Goal: Navigation & Orientation: Find specific page/section

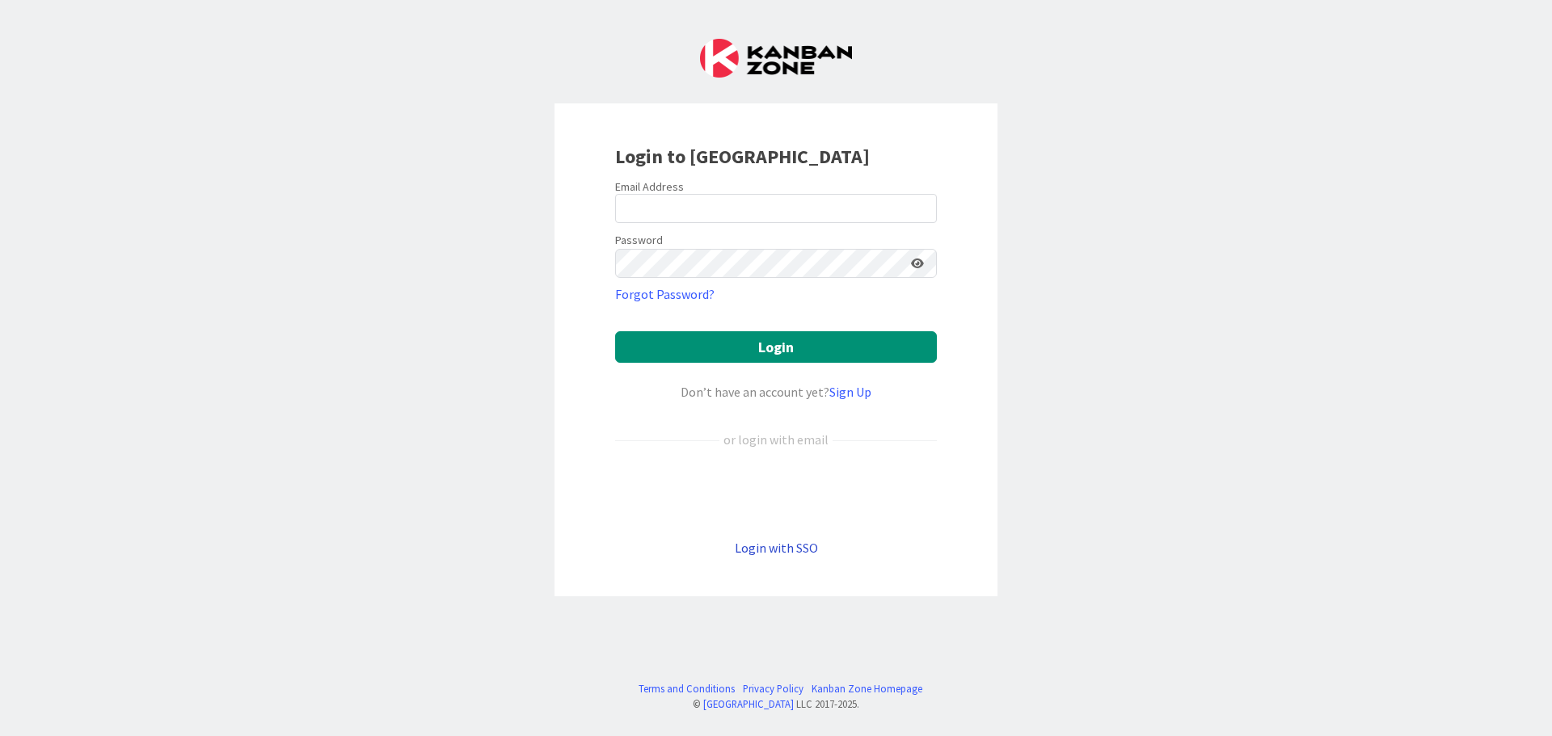
click at [769, 552] on link "Login with SSO" at bounding box center [776, 548] width 83 height 16
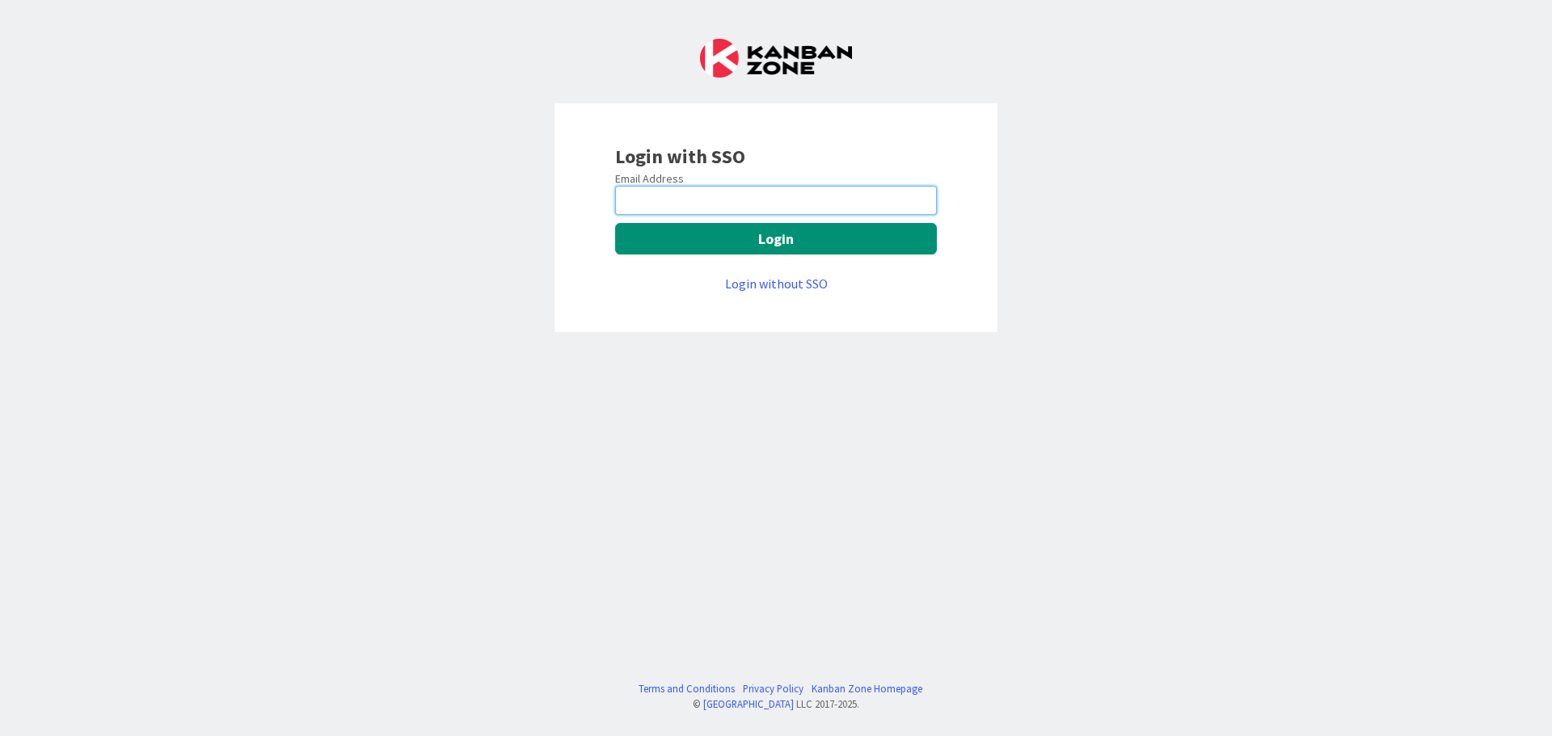
click at [714, 214] on input "email" at bounding box center [776, 200] width 322 height 29
type input "[EMAIL_ADDRESS][DOMAIN_NAME]"
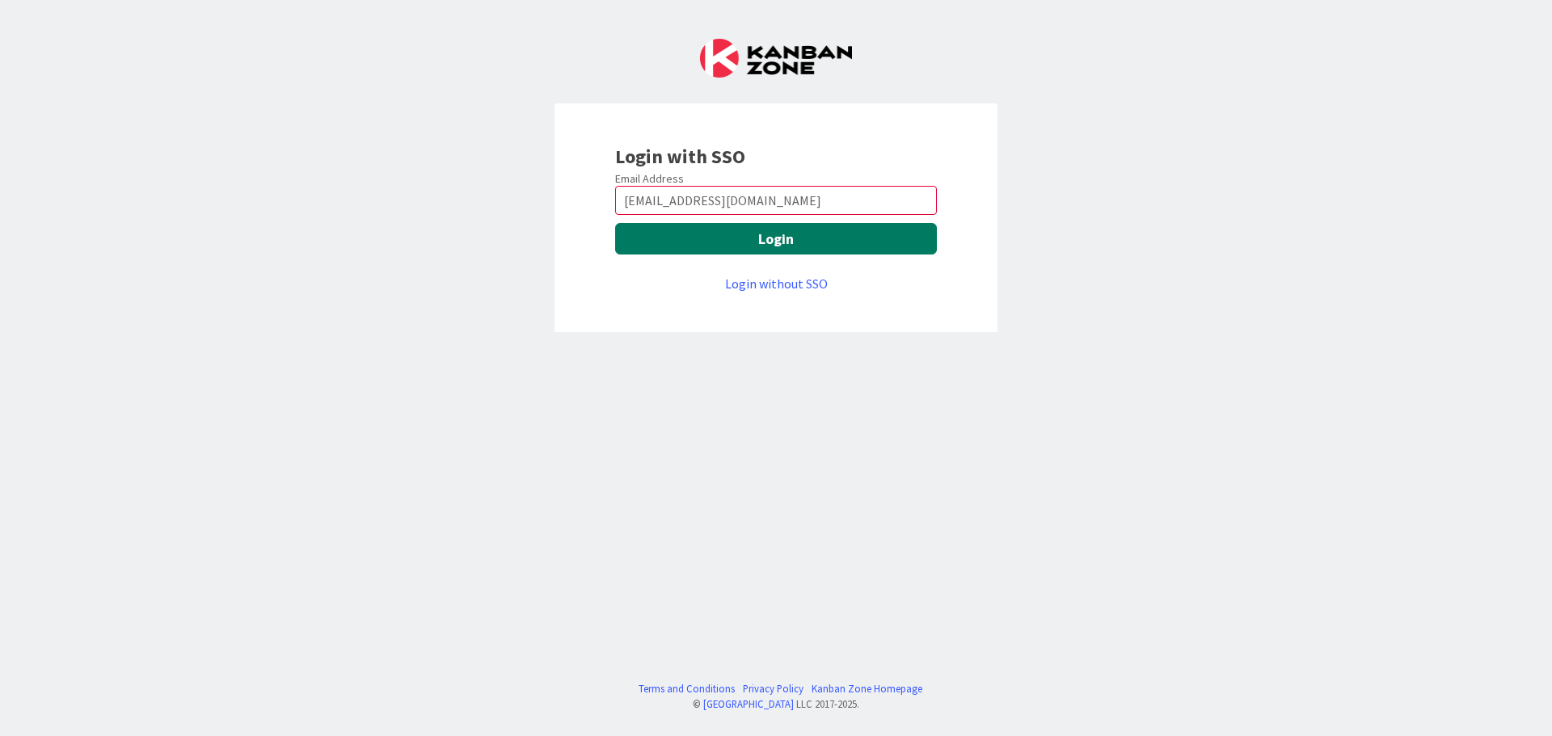
click at [753, 238] on button "Login" at bounding box center [776, 239] width 322 height 32
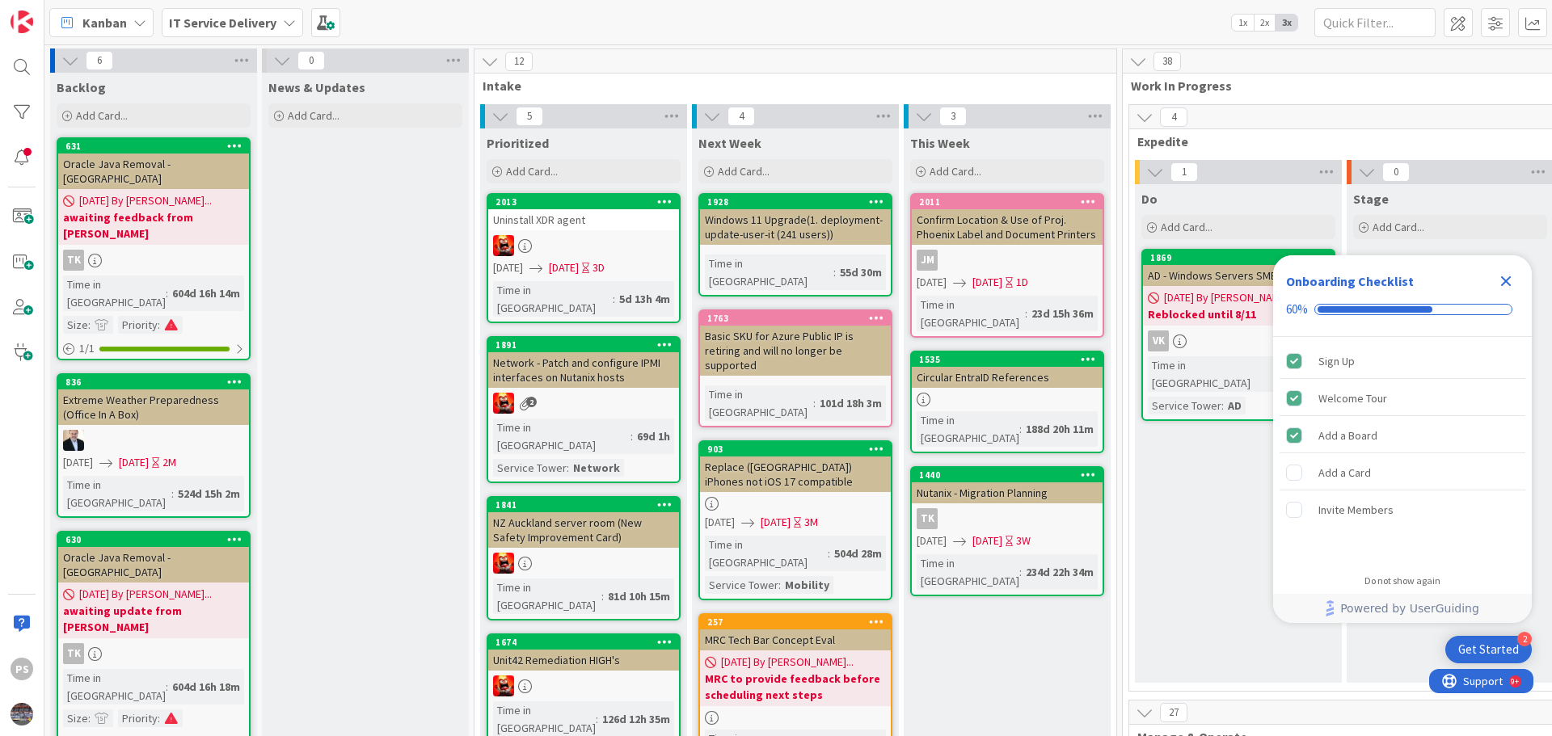
click at [1500, 278] on icon "Close Checklist" at bounding box center [1505, 281] width 19 height 19
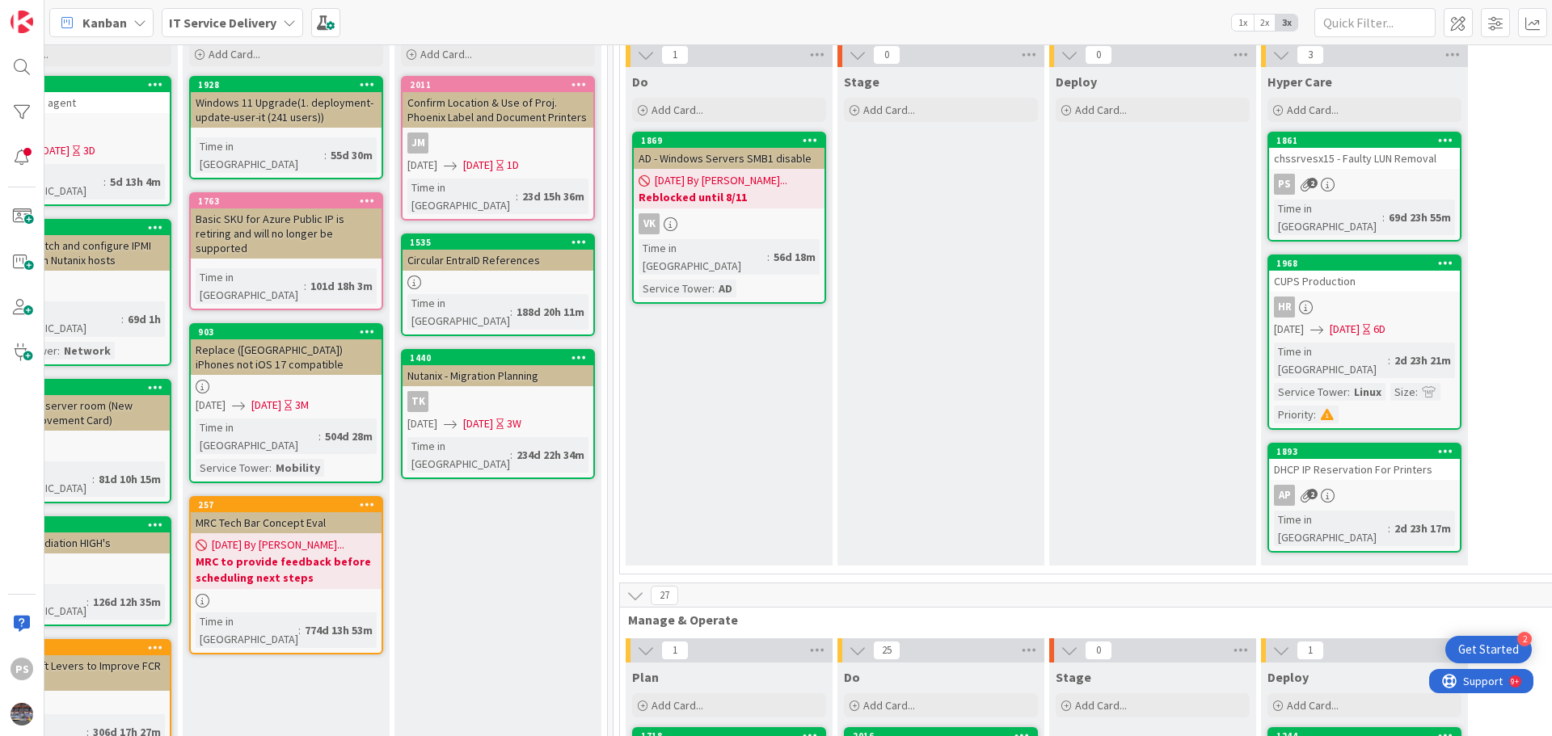
scroll to position [81, 509]
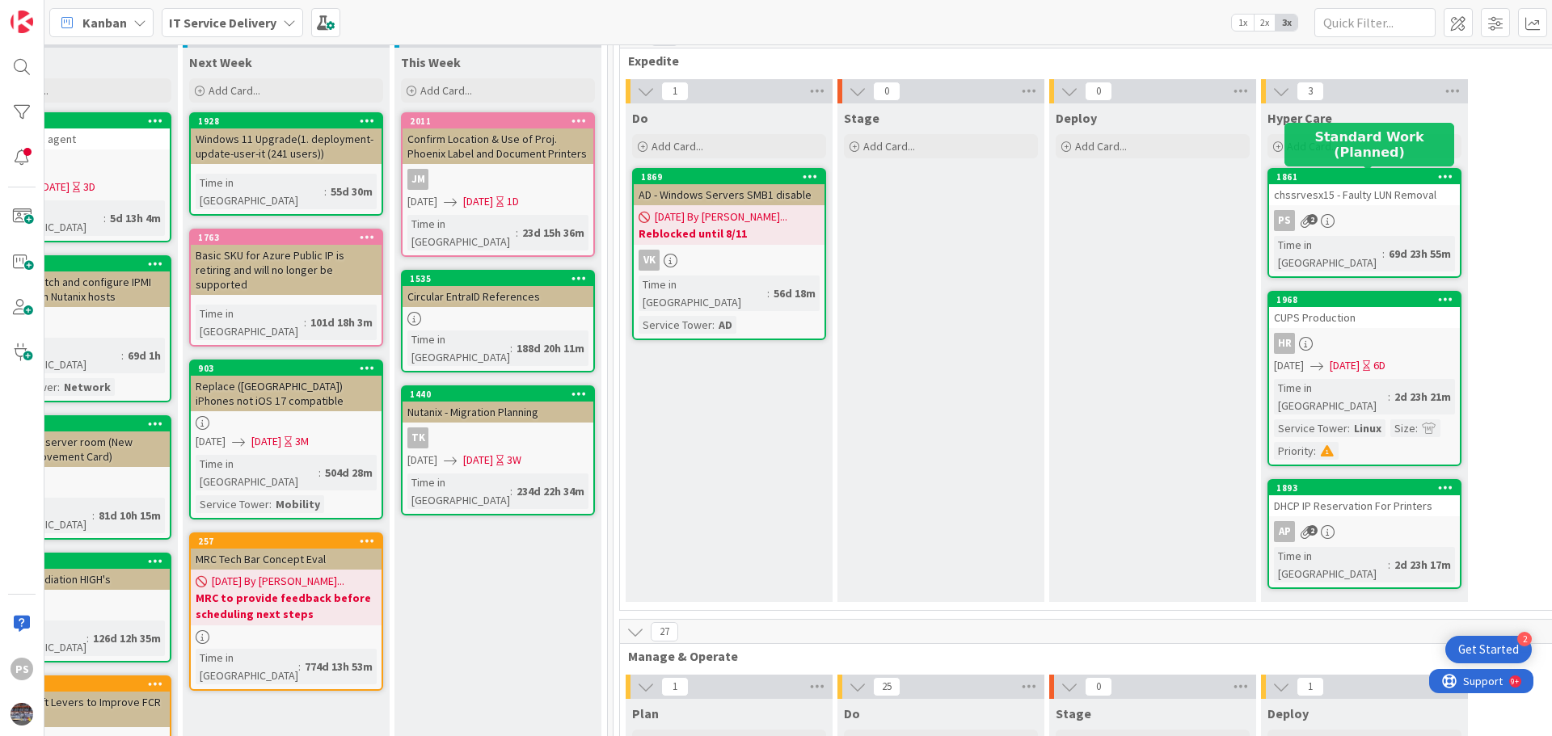
click at [1317, 190] on div "chssrvesx15 - Faulty LUN Removal" at bounding box center [1364, 194] width 191 height 21
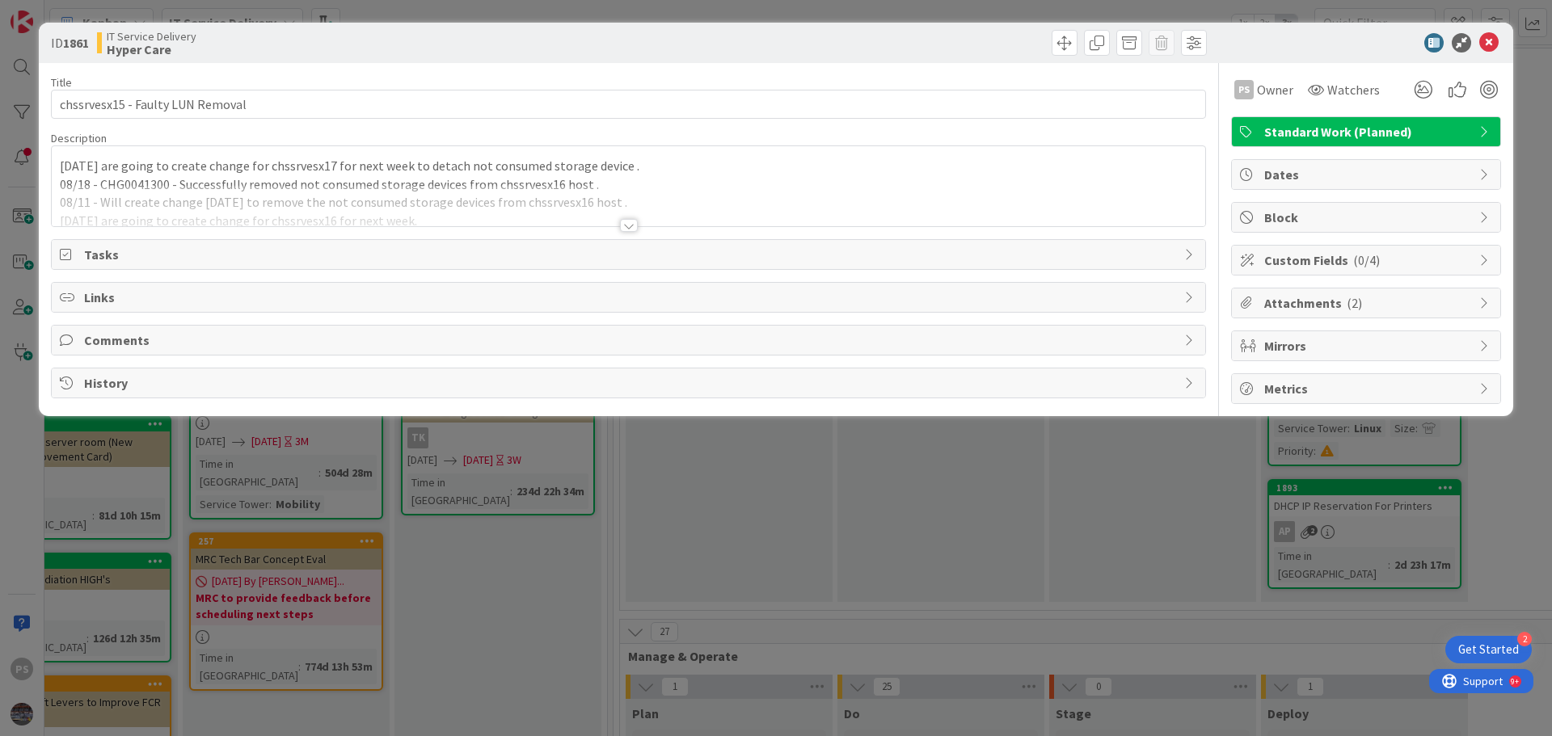
click at [206, 172] on div "[DATE] are going to create change for chssrvesx17 for next week to detach not c…" at bounding box center [628, 186] width 1153 height 80
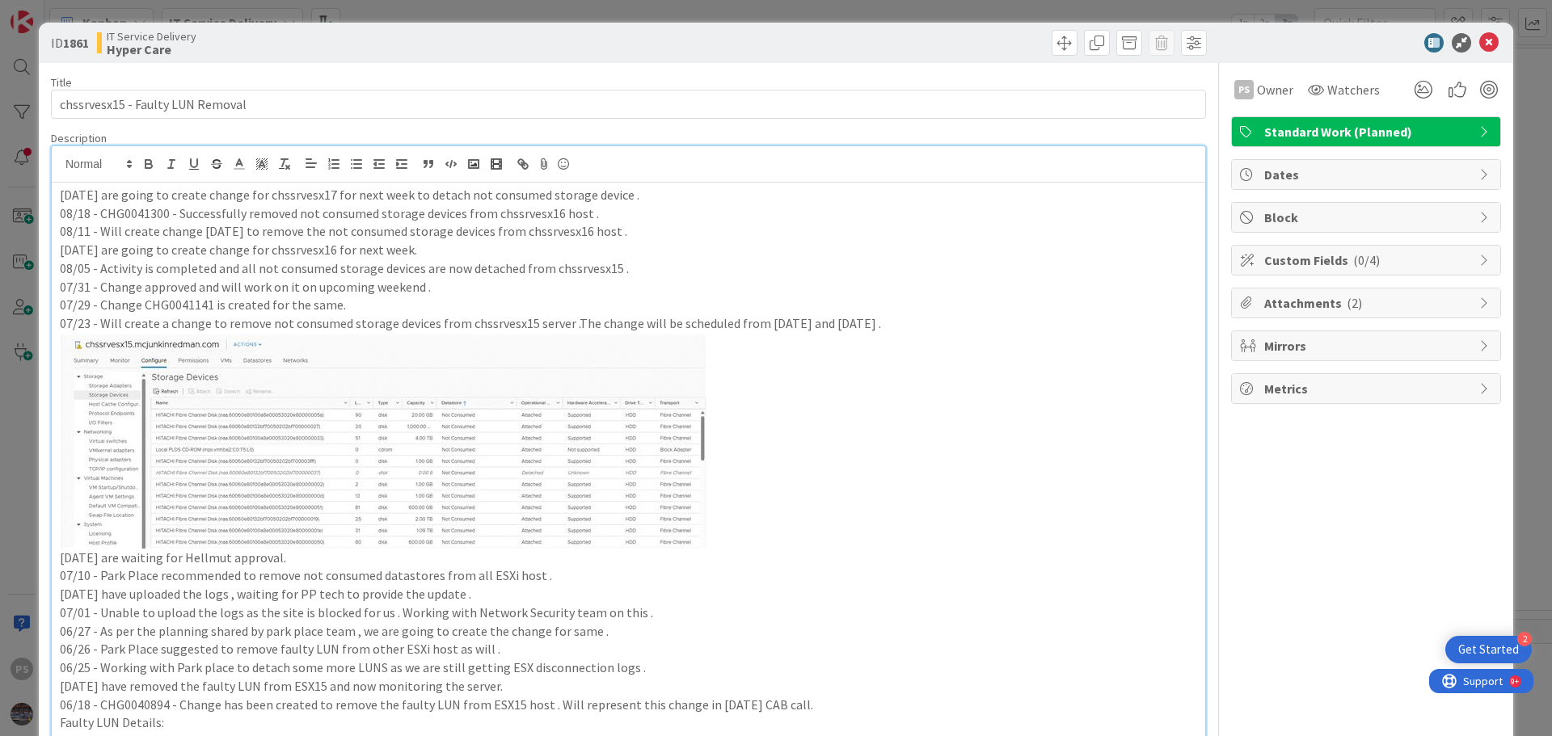
click at [660, 191] on p "[DATE] are going to create change for chssrvesx17 for next week to detach not c…" at bounding box center [628, 195] width 1137 height 19
drag, startPoint x: 75, startPoint y: 192, endPoint x: 121, endPoint y: 195, distance: 46.2
click at [121, 195] on p "[DATE] are going to create change for chssrvesx17 for next week to detach not c…" at bounding box center [628, 195] width 1137 height 19
click at [162, 199] on p "[DATE] are going to create change for chssrvesx17 for next week to detach not c…" at bounding box center [628, 195] width 1137 height 19
click at [1479, 45] on icon at bounding box center [1488, 42] width 19 height 19
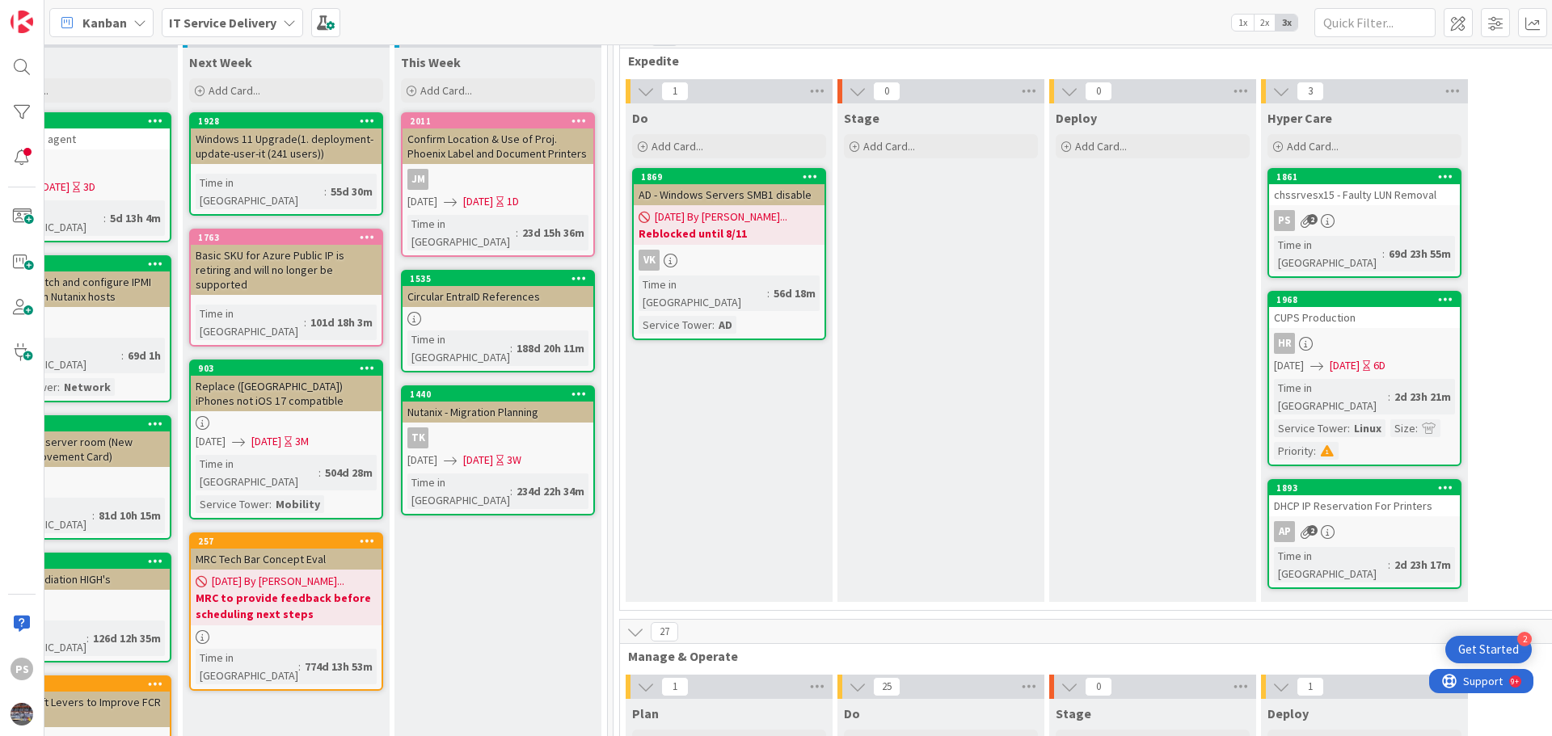
click at [747, 209] on span "[DATE] By [PERSON_NAME]..." at bounding box center [721, 217] width 133 height 17
click at [1337, 309] on div "CUPS Production" at bounding box center [1364, 317] width 191 height 21
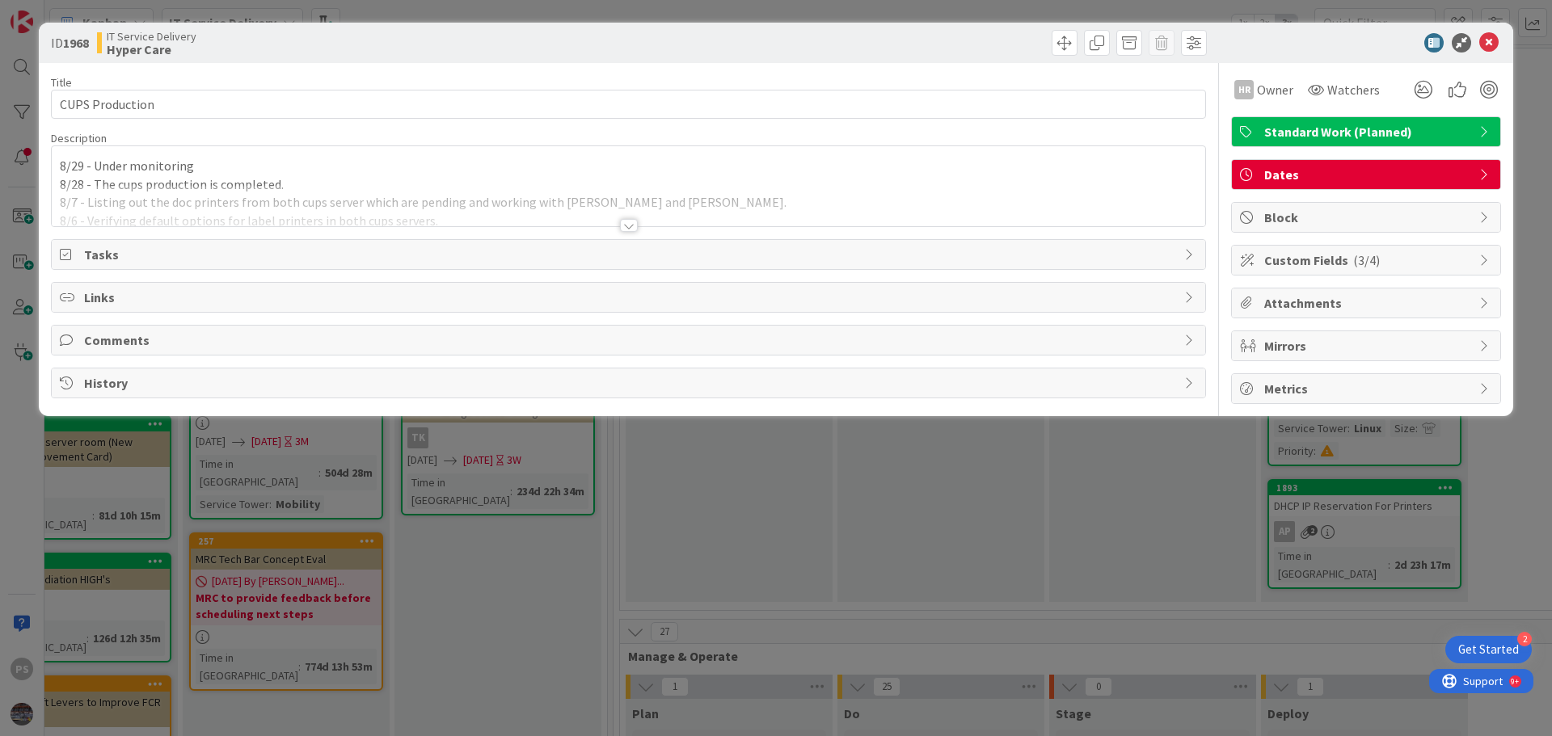
click at [234, 166] on p "8/29 - Under monitoring" at bounding box center [628, 166] width 1137 height 19
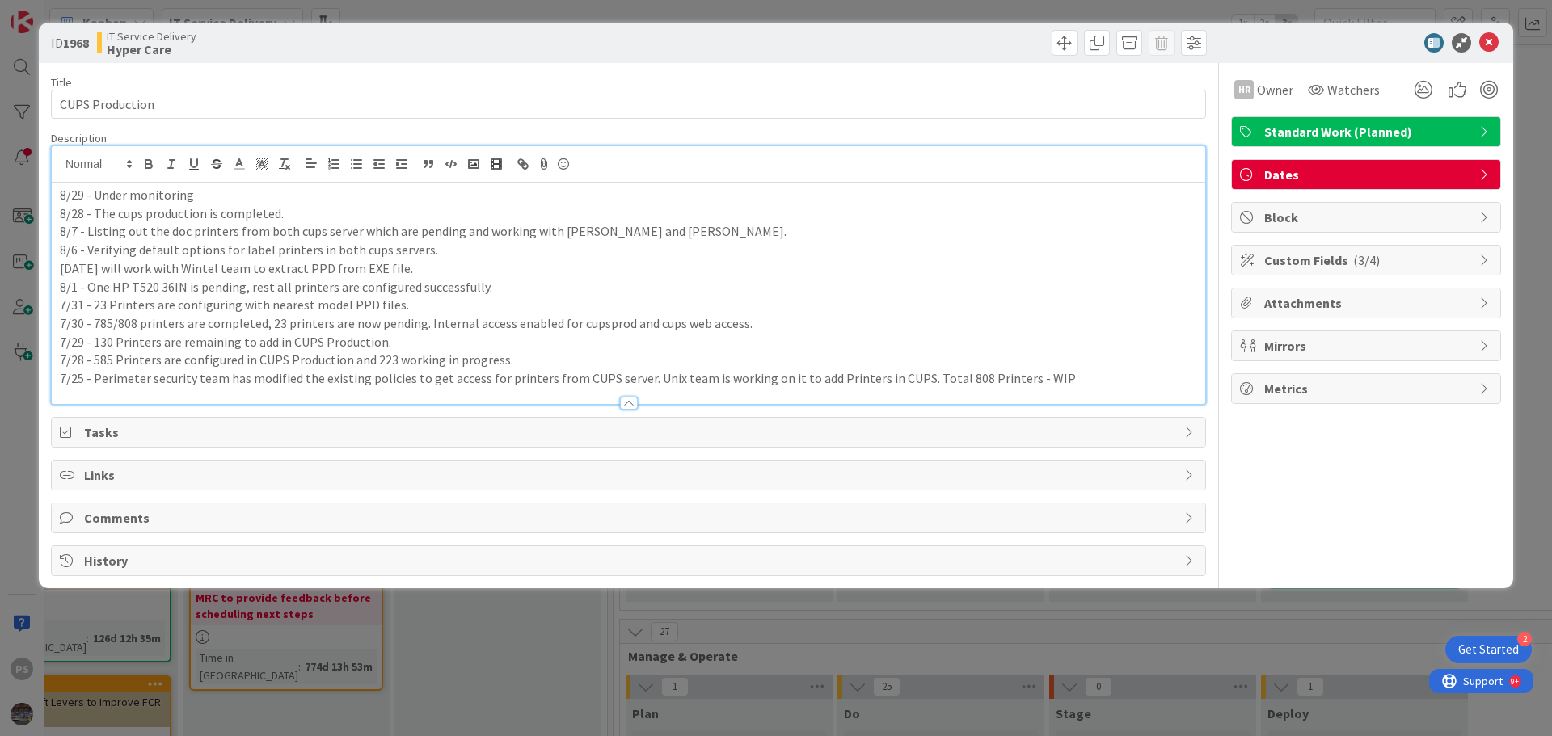
click at [256, 200] on p "8/29 - Under monitoring" at bounding box center [628, 195] width 1137 height 19
copy p "8/29 - Under monitoring"
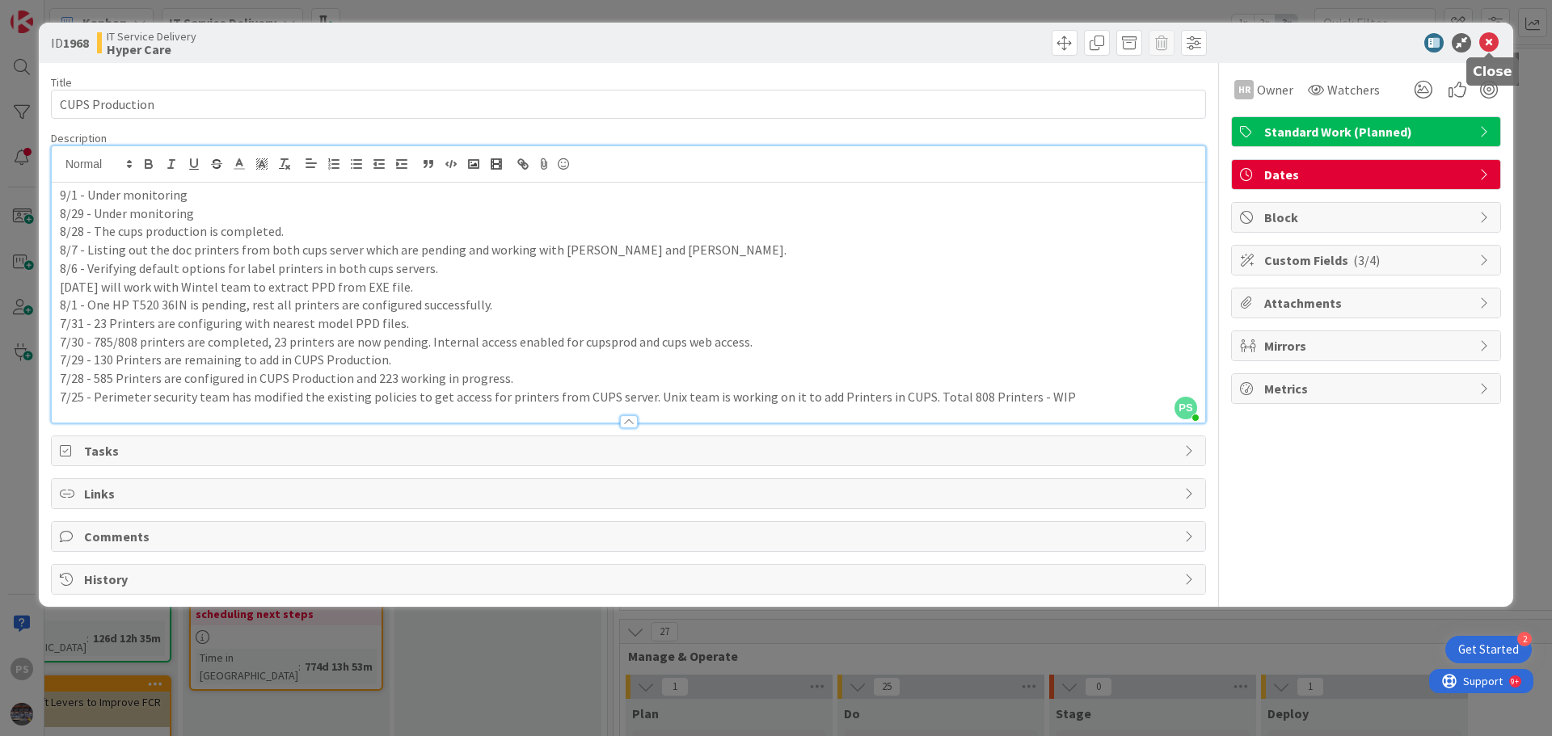
click at [1488, 38] on icon at bounding box center [1488, 42] width 19 height 19
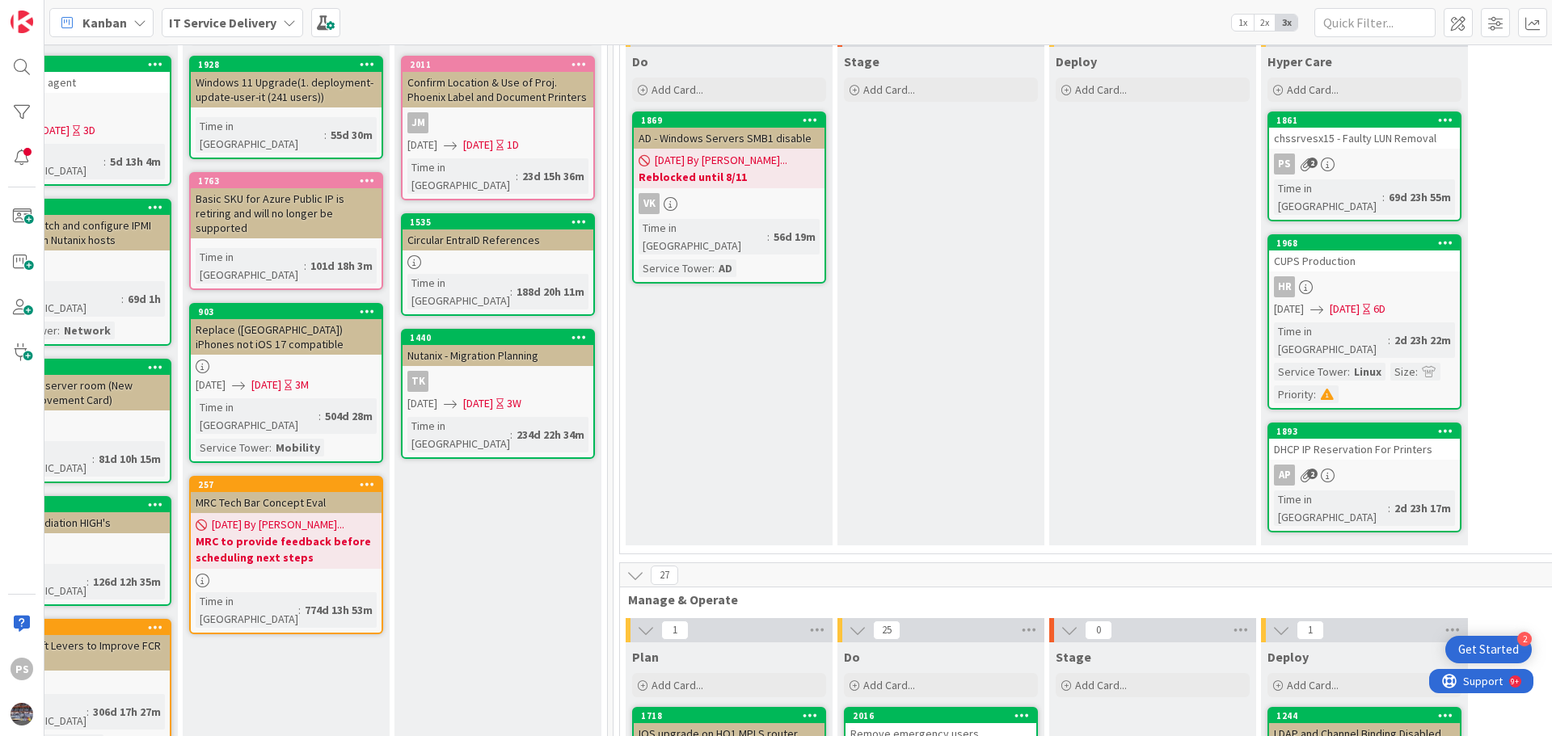
scroll to position [162, 509]
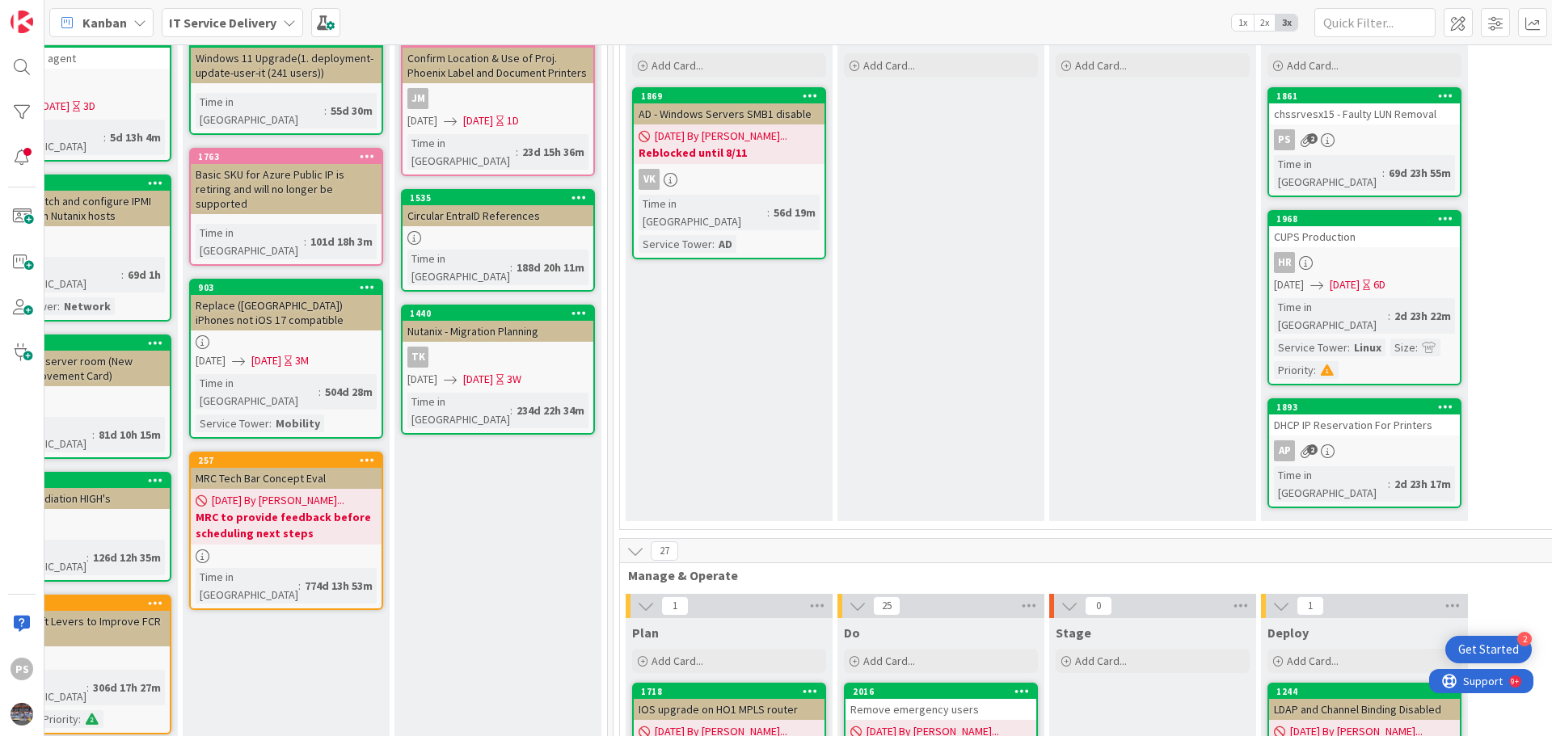
click at [1381, 415] on div "DHCP IP Reservation For Printers" at bounding box center [1364, 425] width 191 height 21
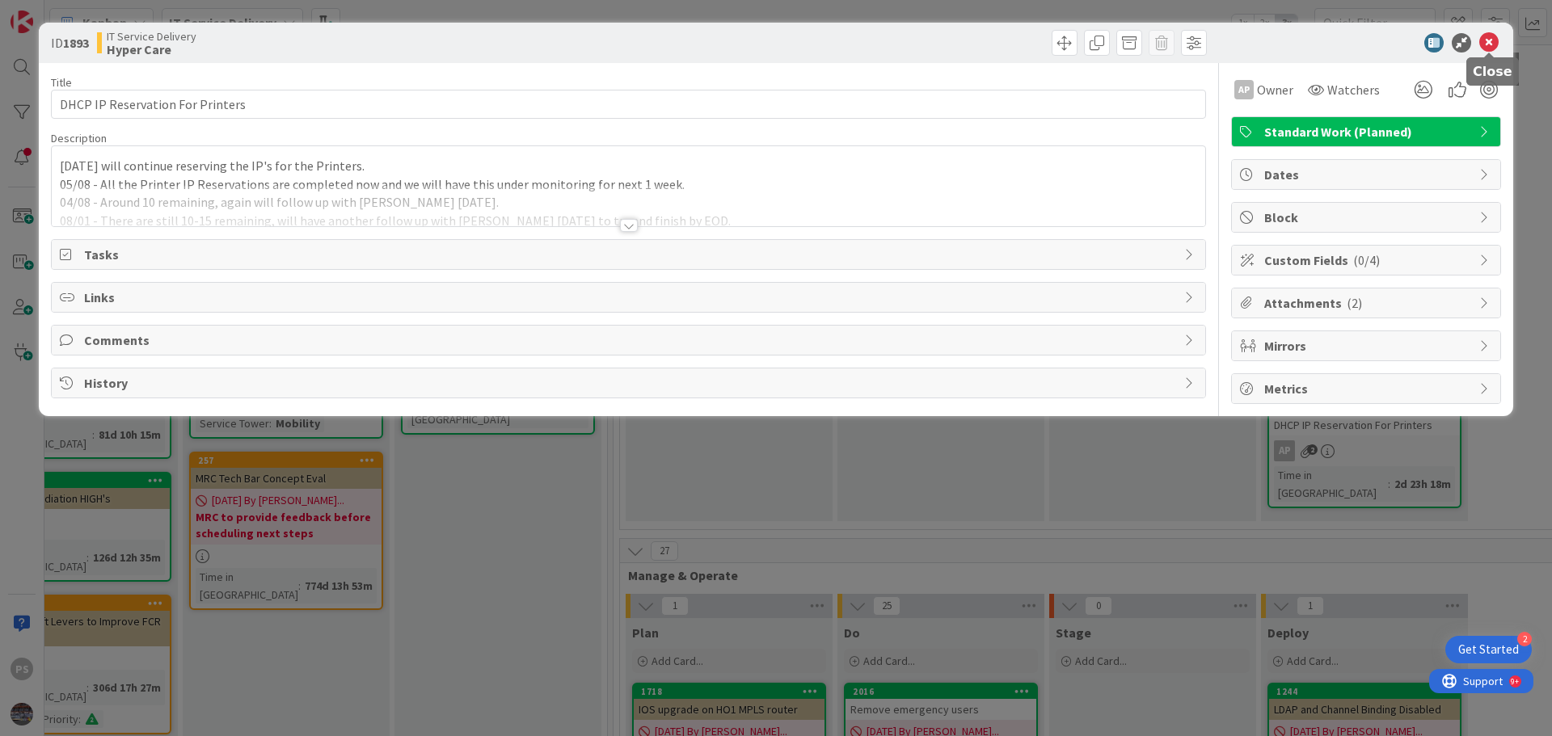
click at [1495, 42] on icon at bounding box center [1488, 42] width 19 height 19
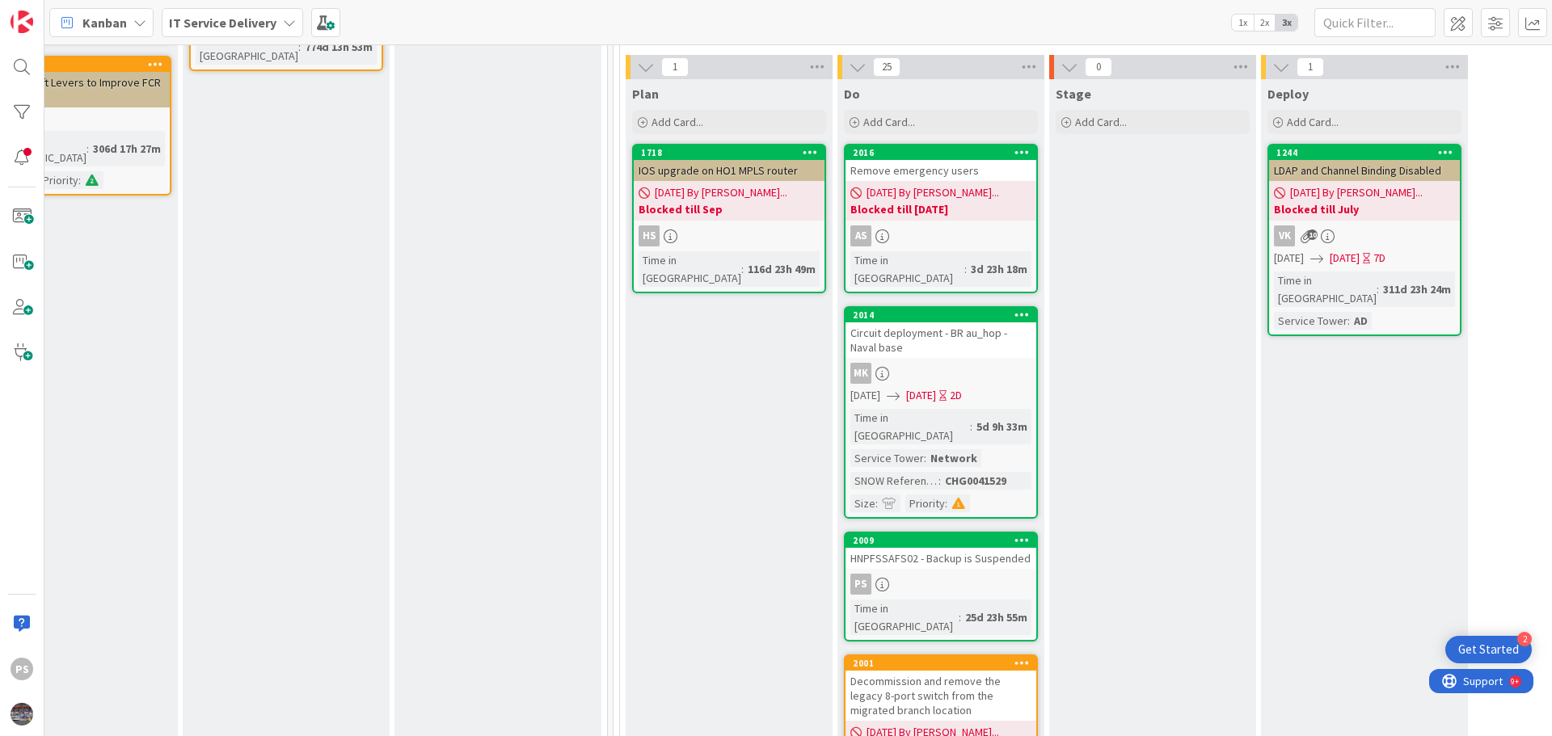
scroll to position [808, 509]
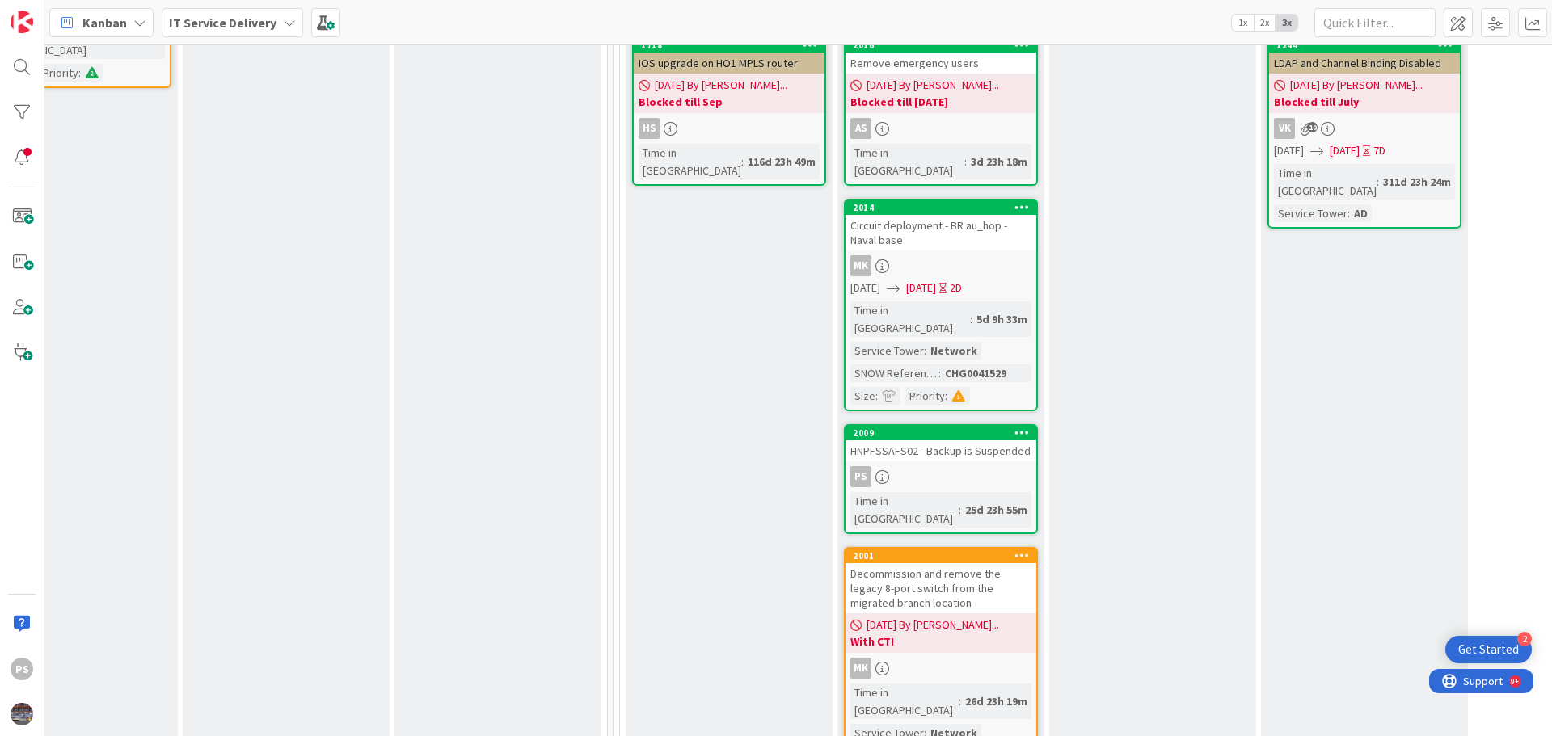
click at [914, 440] on div "HNPFSSAFS02 - Backup is Suspended" at bounding box center [940, 450] width 191 height 21
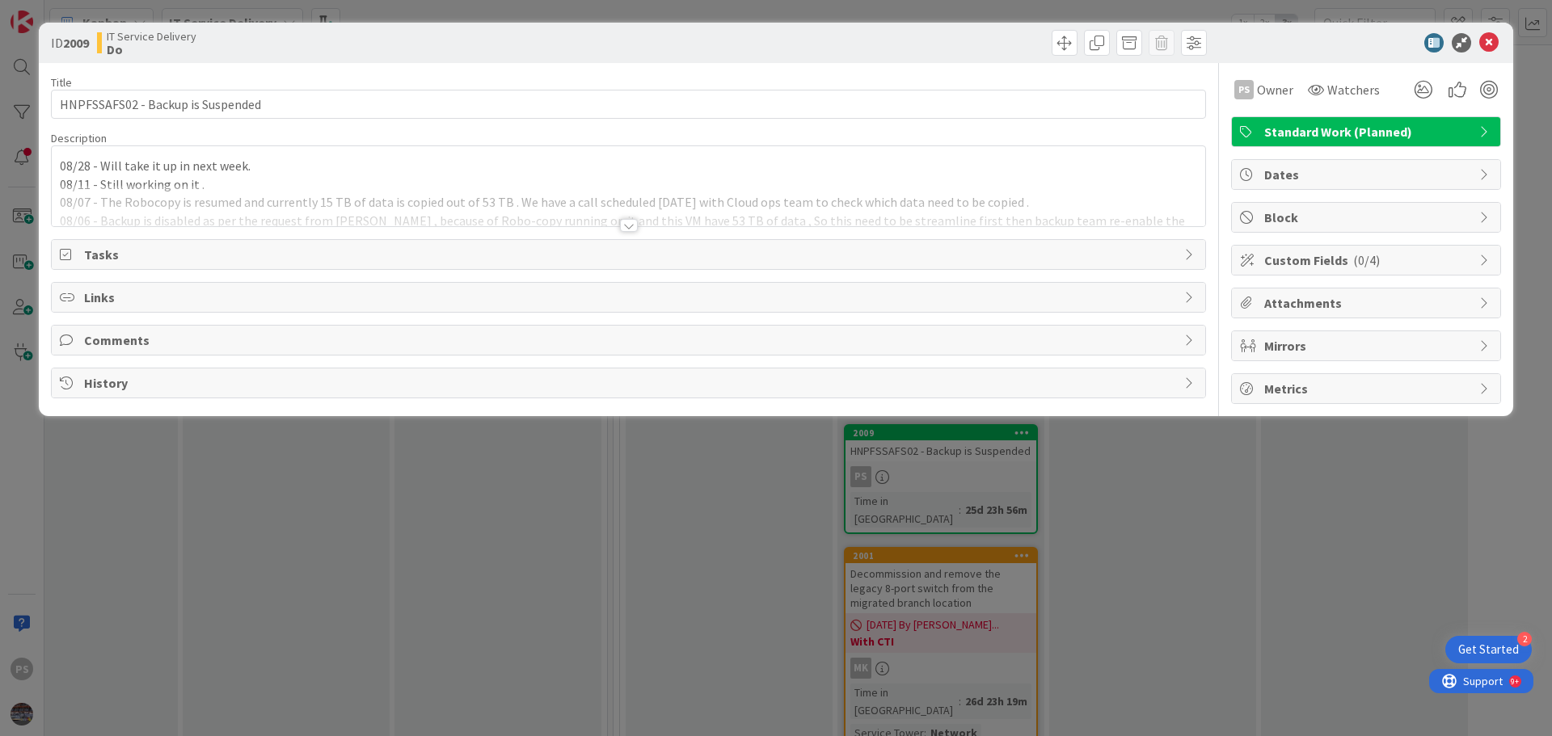
click at [280, 175] on div "08/28 - Will take it up in next week. 08/11 - Still working on it . 08/07 - The…" at bounding box center [628, 186] width 1153 height 80
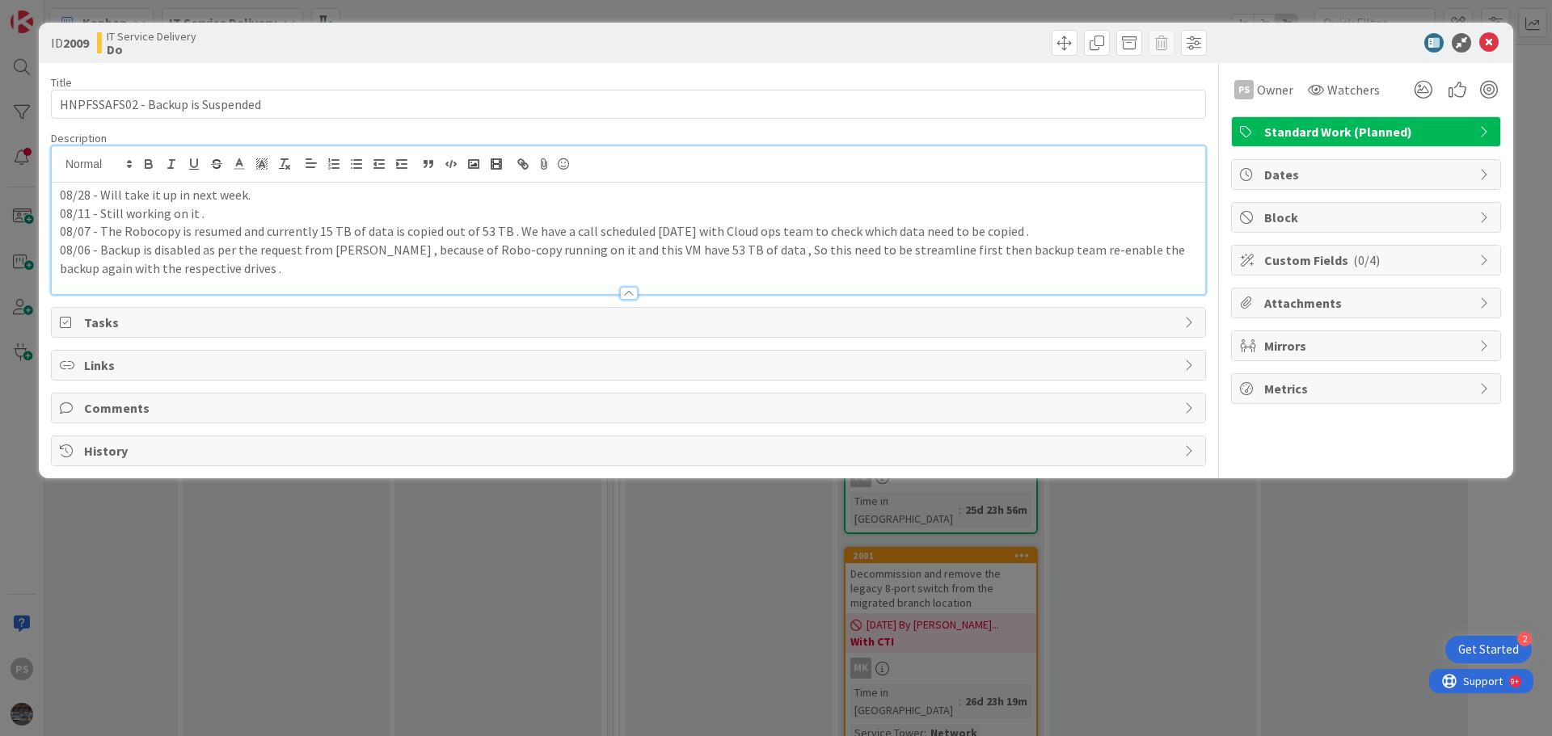
click at [393, 203] on p "08/28 - Will take it up in next week." at bounding box center [628, 195] width 1137 height 19
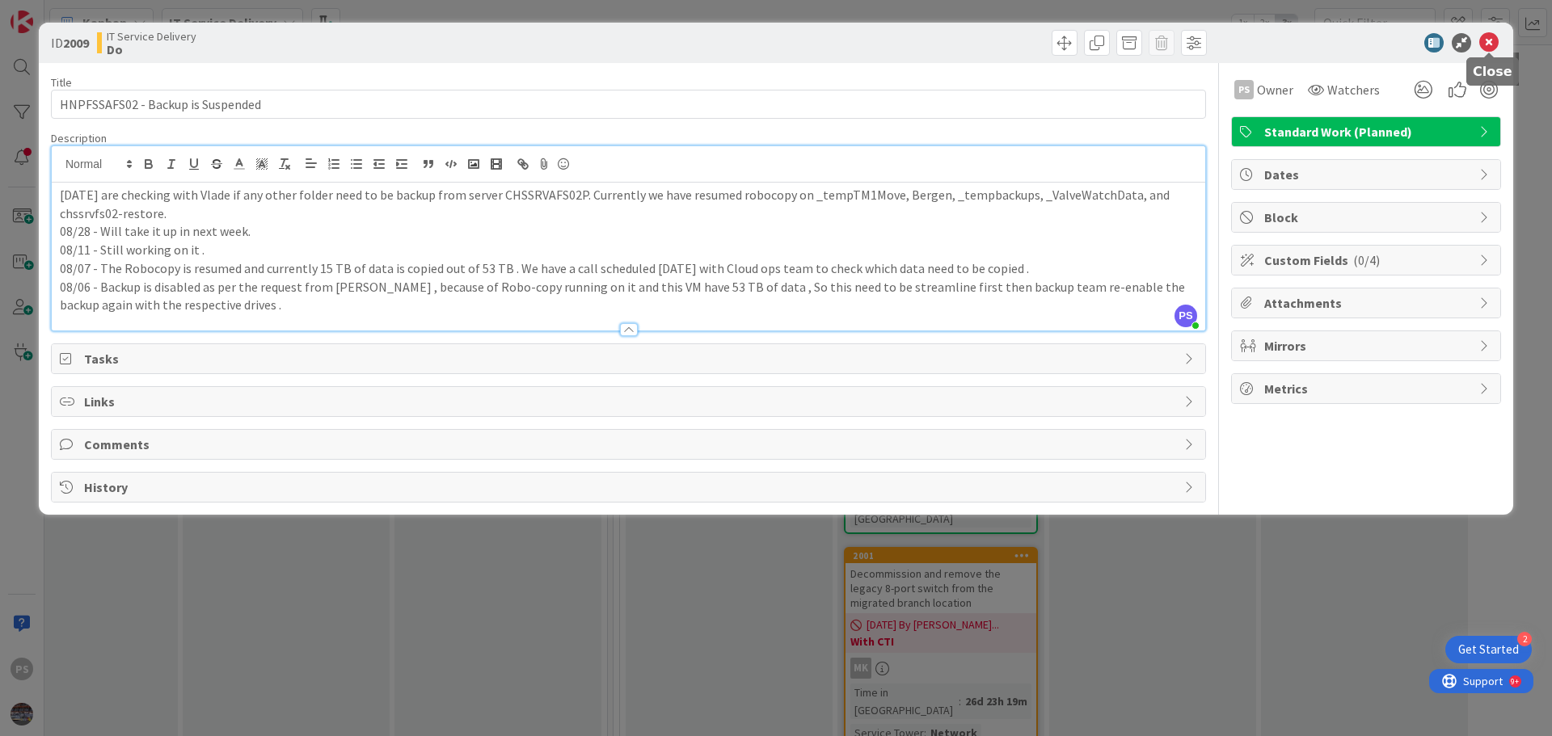
click at [1491, 37] on icon at bounding box center [1488, 42] width 19 height 19
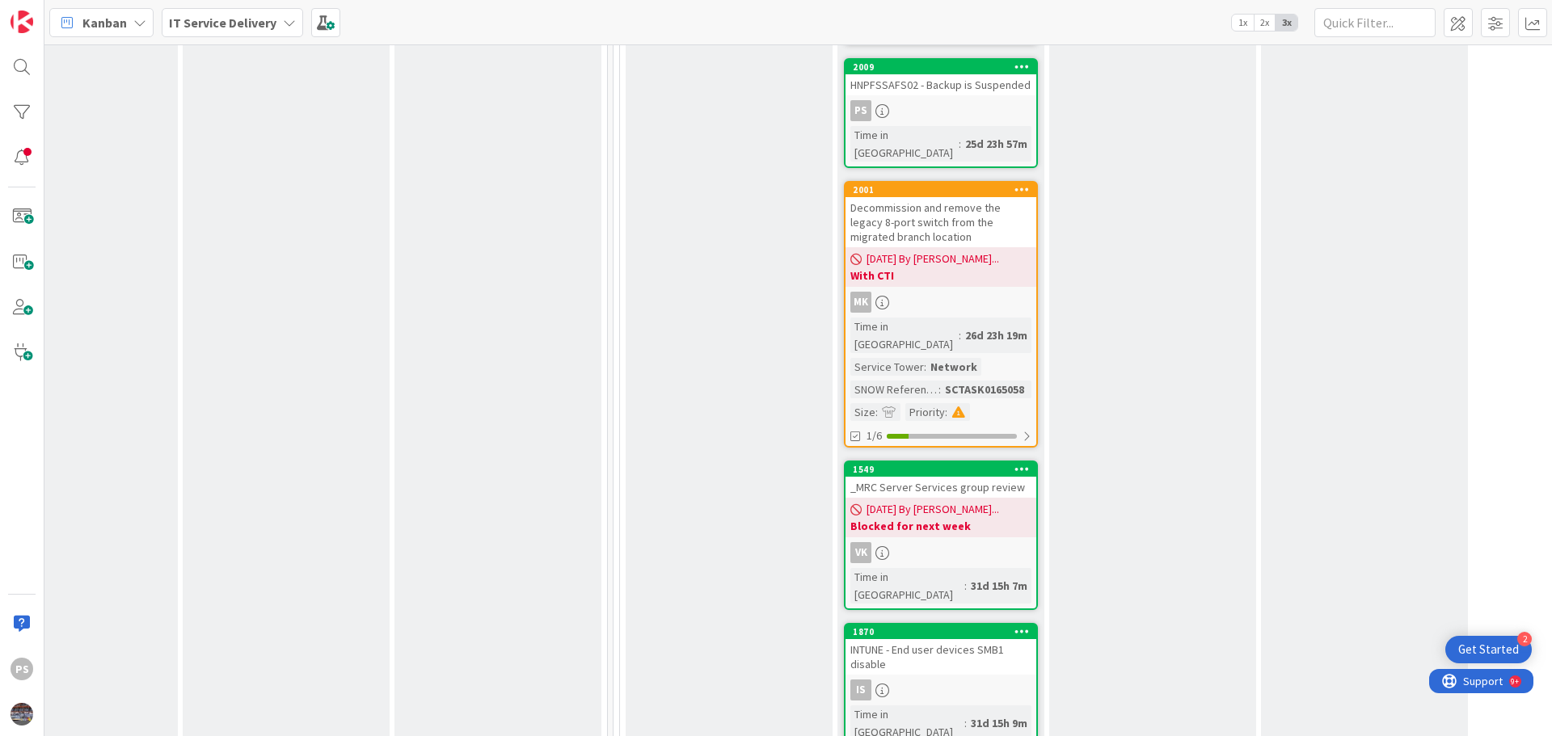
scroll to position [1212, 509]
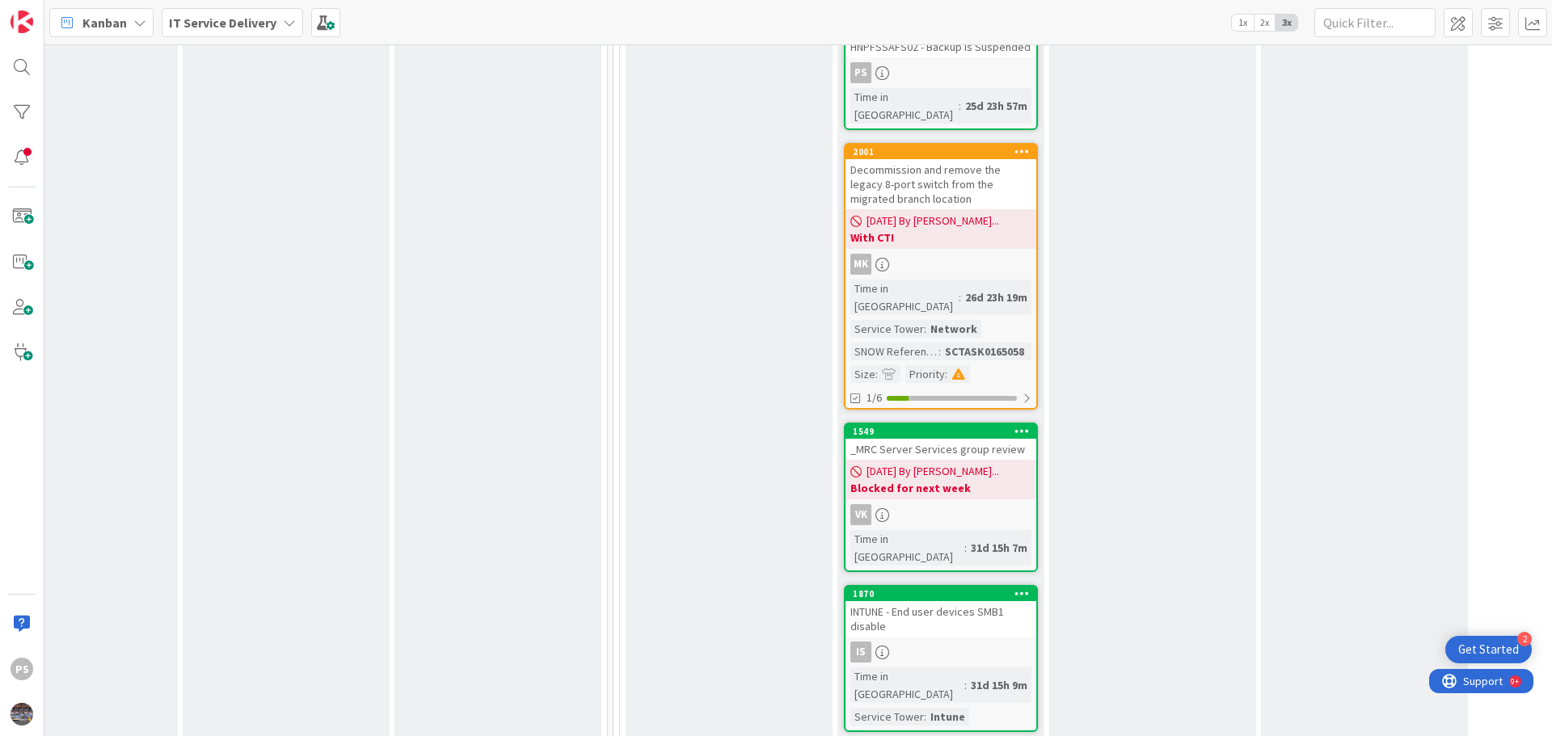
click at [1000, 439] on div "_MRC Server Services group review" at bounding box center [940, 449] width 191 height 21
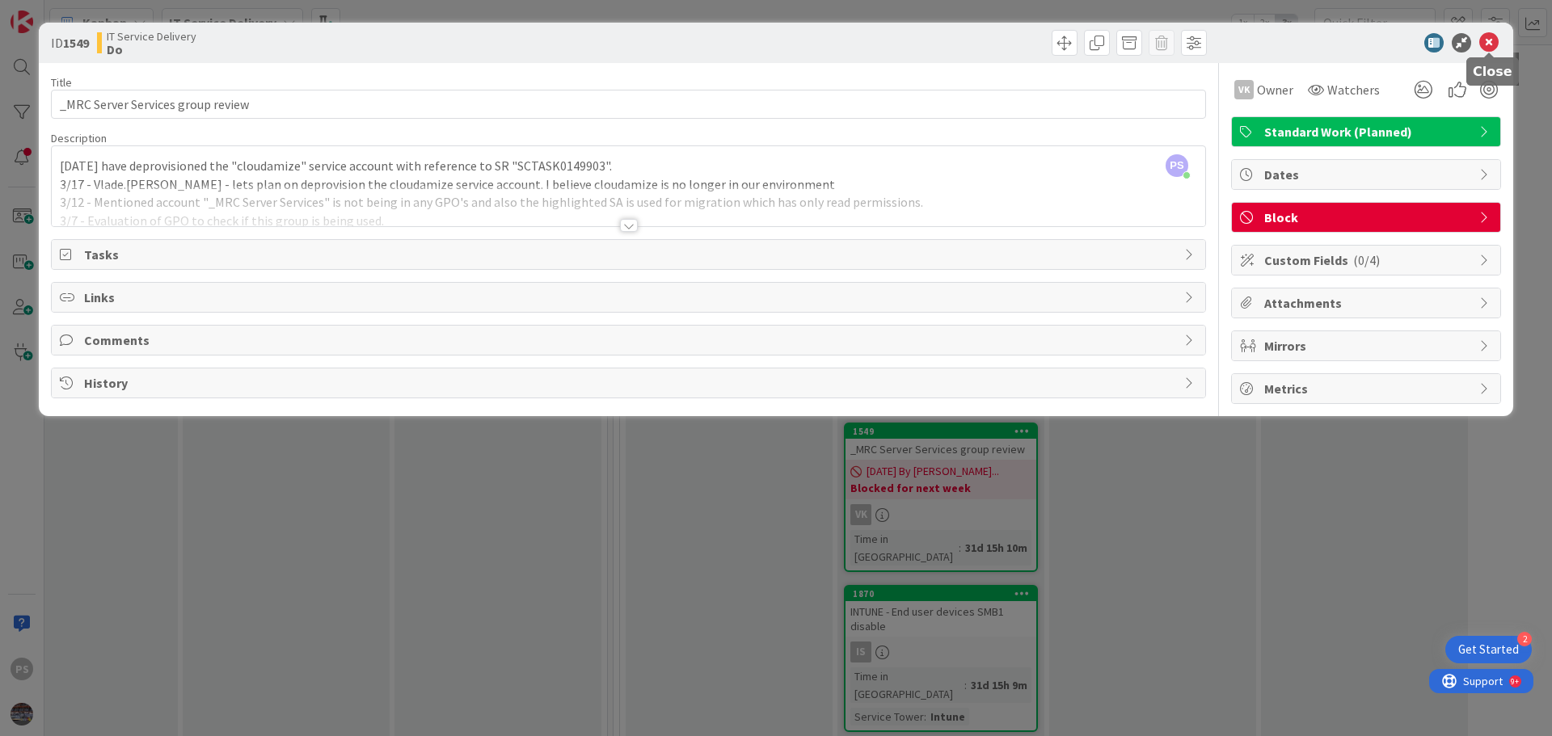
click at [1489, 50] on icon at bounding box center [1488, 42] width 19 height 19
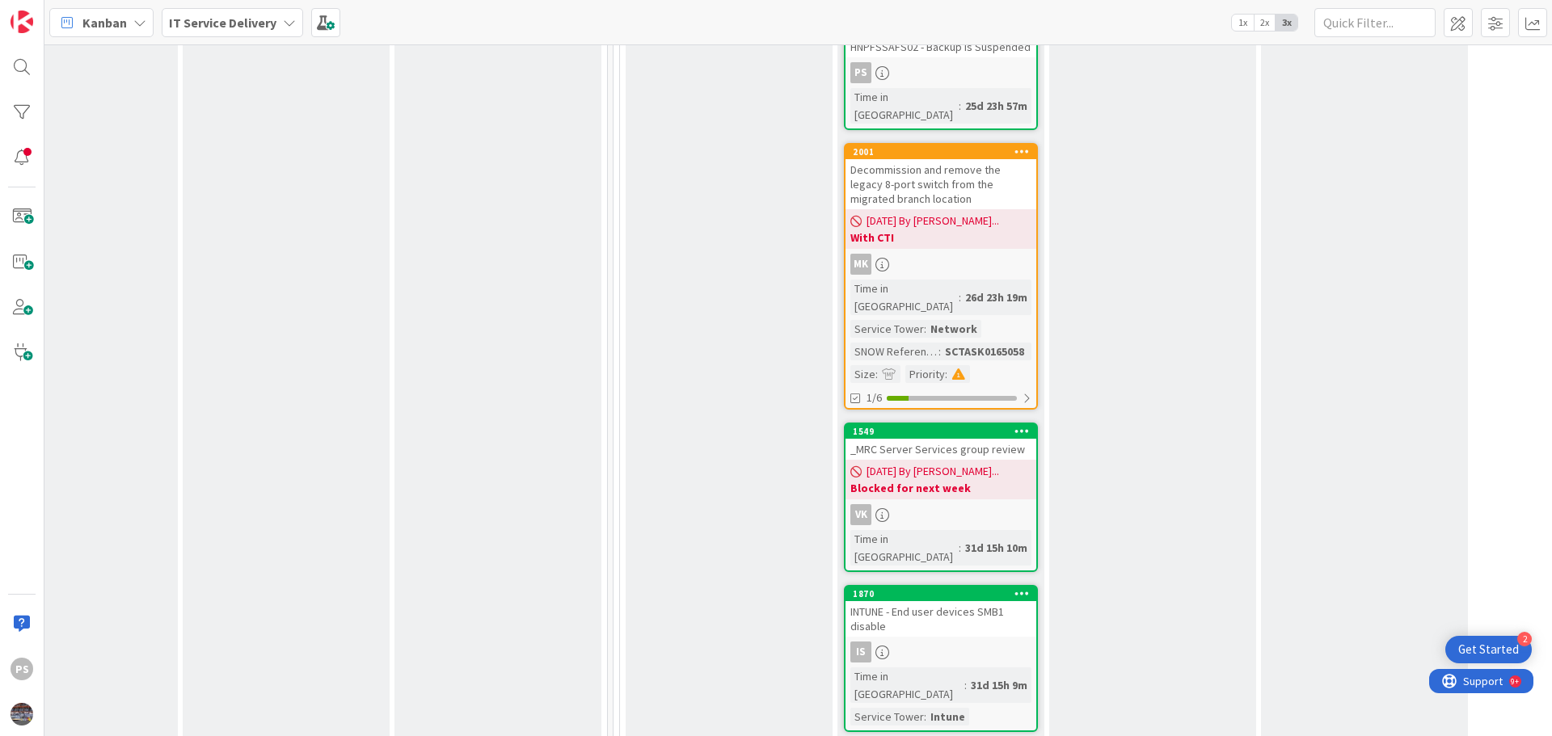
click at [887, 508] on icon at bounding box center [882, 515] width 14 height 14
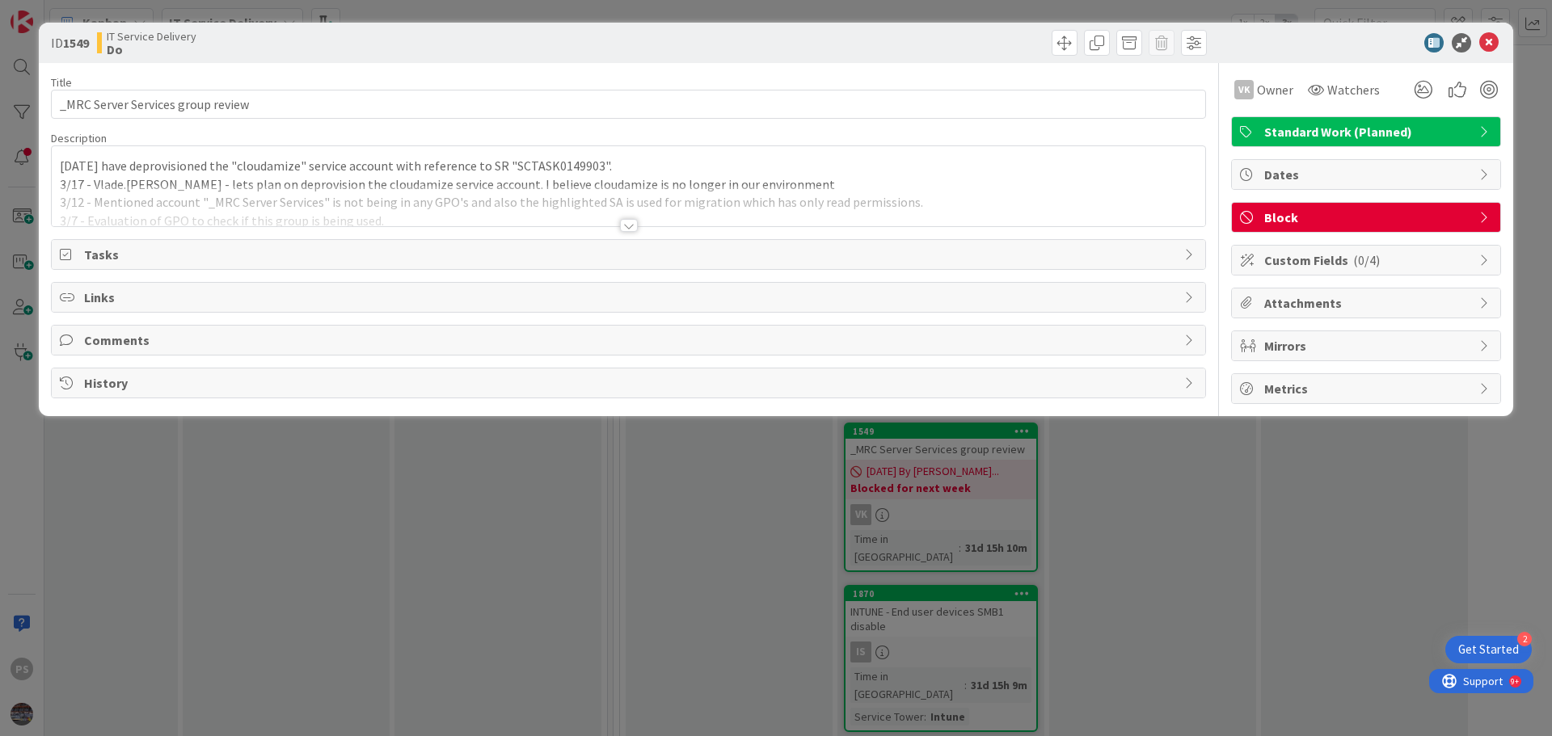
click at [75, 174] on div "[DATE] have deprovisioned the "cloudamize" service account with reference to SR…" at bounding box center [628, 186] width 1153 height 80
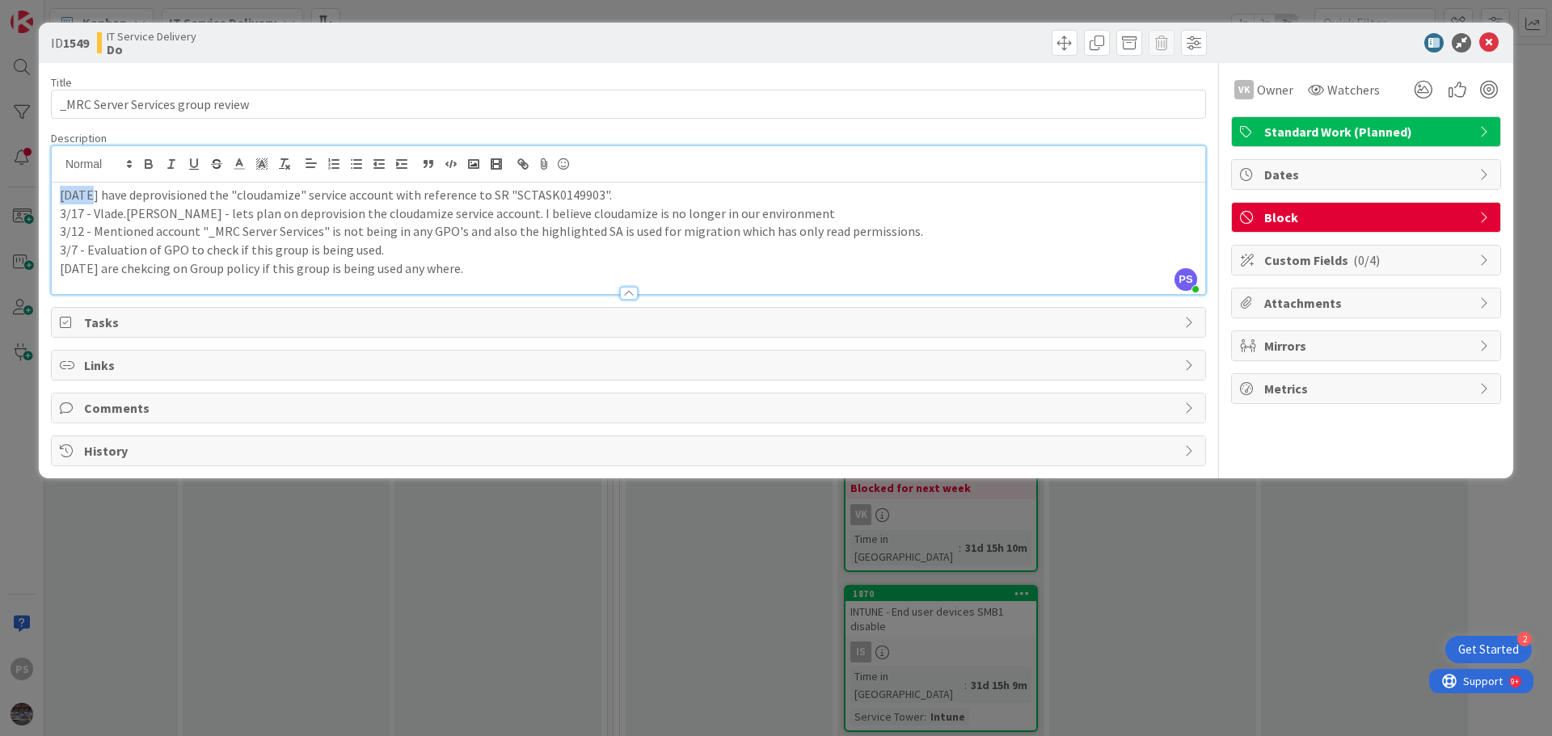
drag, startPoint x: 88, startPoint y: 194, endPoint x: 53, endPoint y: 195, distance: 35.6
click at [53, 195] on div "[DATE] have deprovisioned the "cloudamize" service account with reference to SR…" at bounding box center [628, 239] width 1153 height 112
click at [133, 203] on p "[DATE] have deprovisioned the "cloudamize" service account with reference to SR…" at bounding box center [628, 195] width 1137 height 19
click at [1482, 43] on icon at bounding box center [1488, 42] width 19 height 19
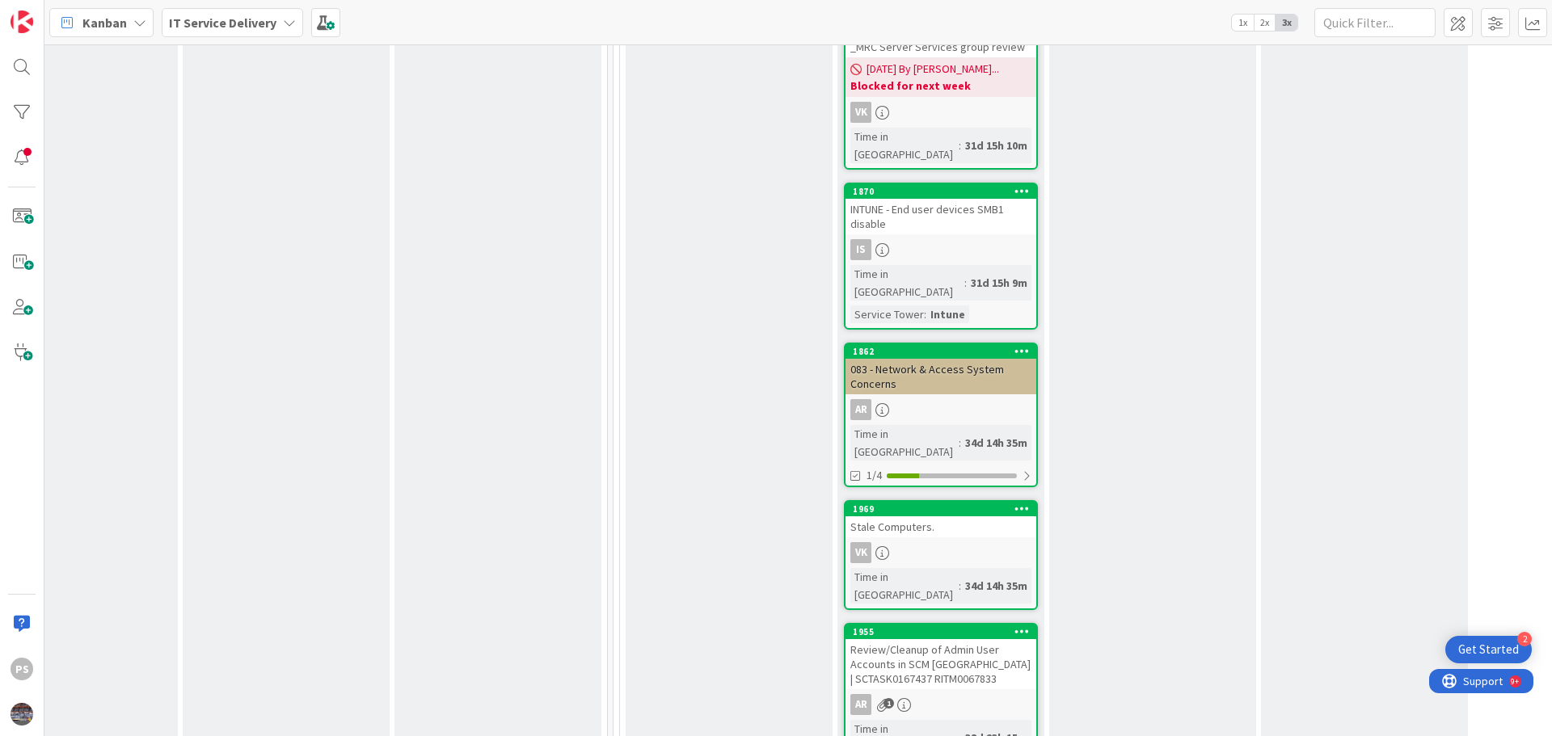
scroll to position [1616, 509]
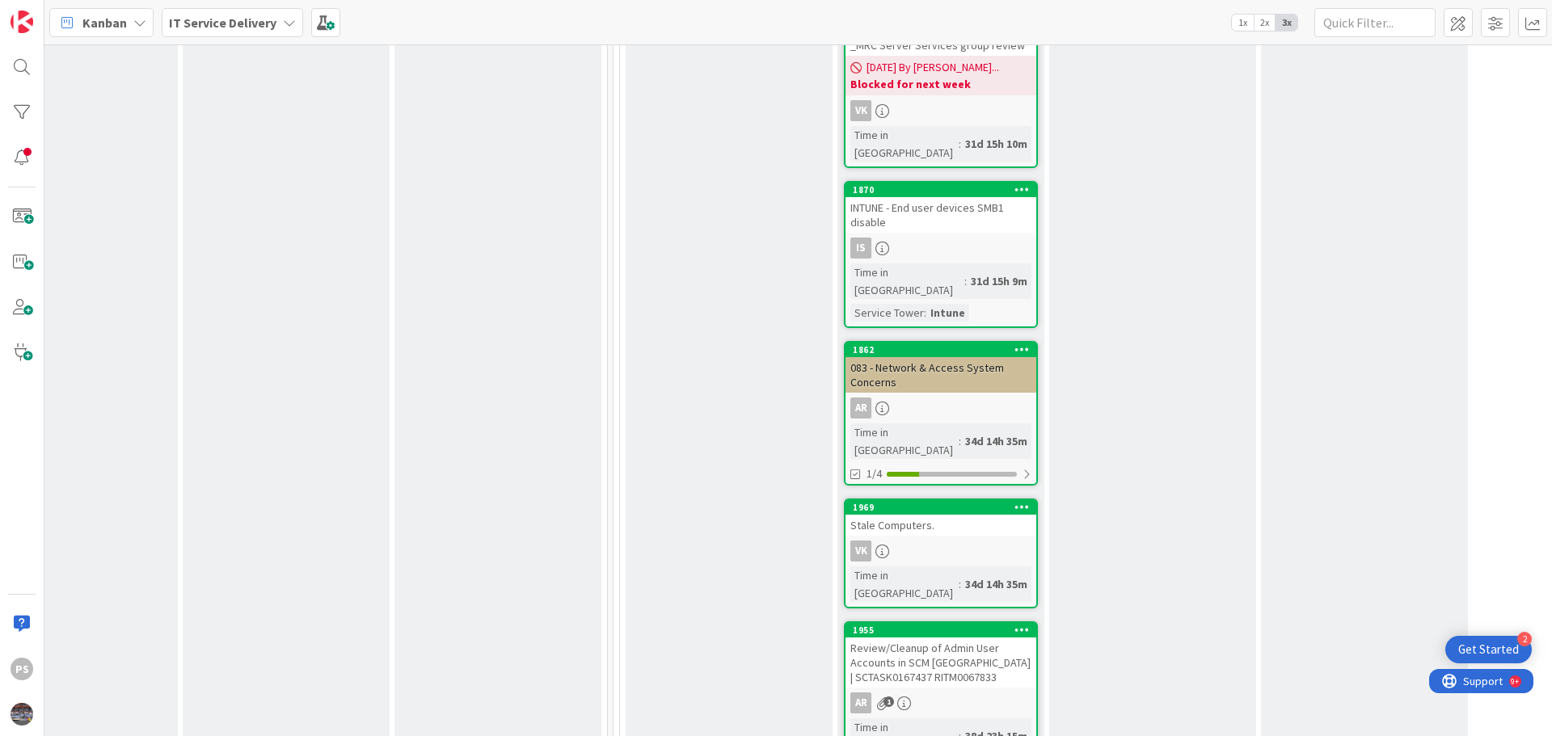
click at [969, 515] on div "Stale Computers." at bounding box center [940, 525] width 191 height 21
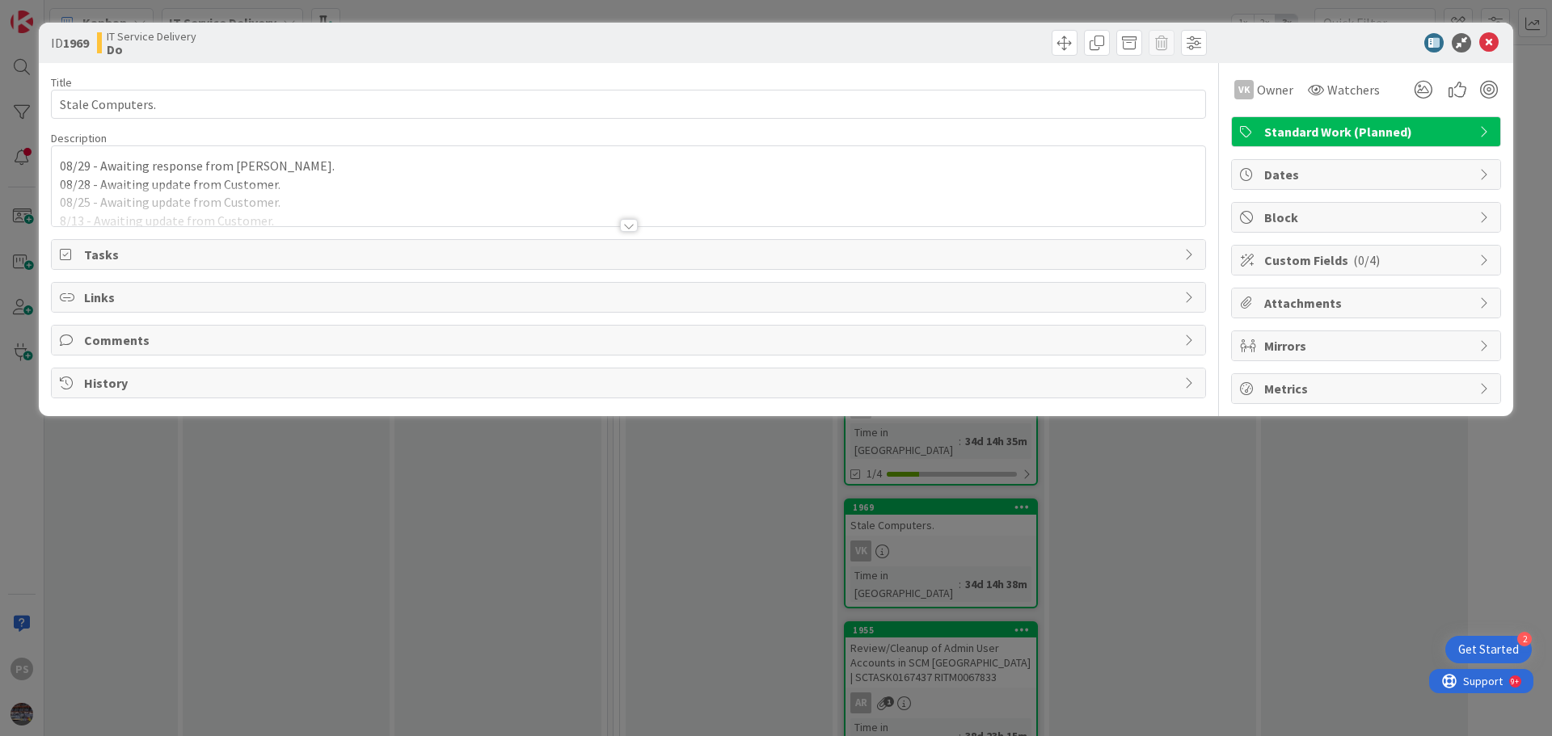
click at [1494, 43] on icon at bounding box center [1488, 42] width 19 height 19
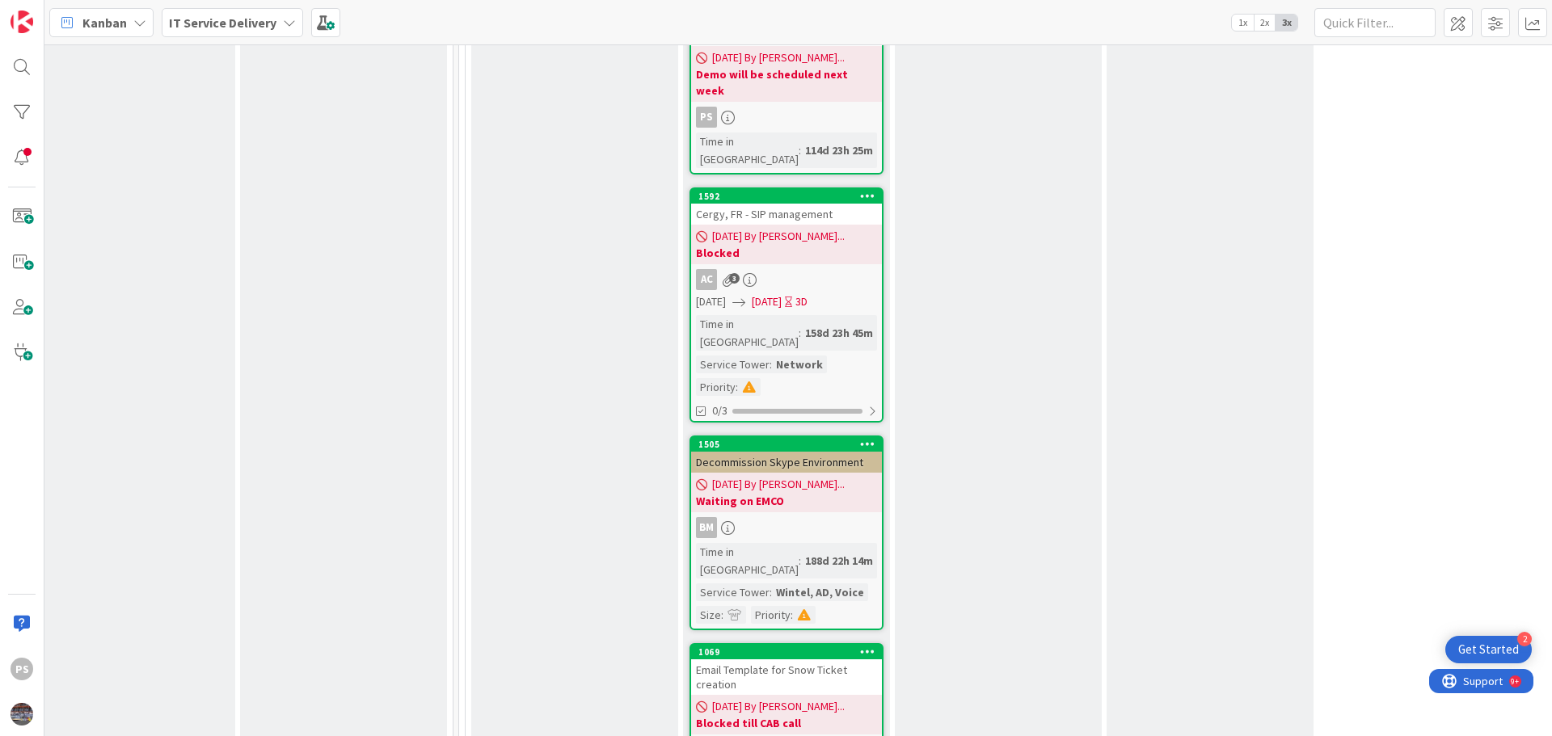
scroll to position [4041, 663]
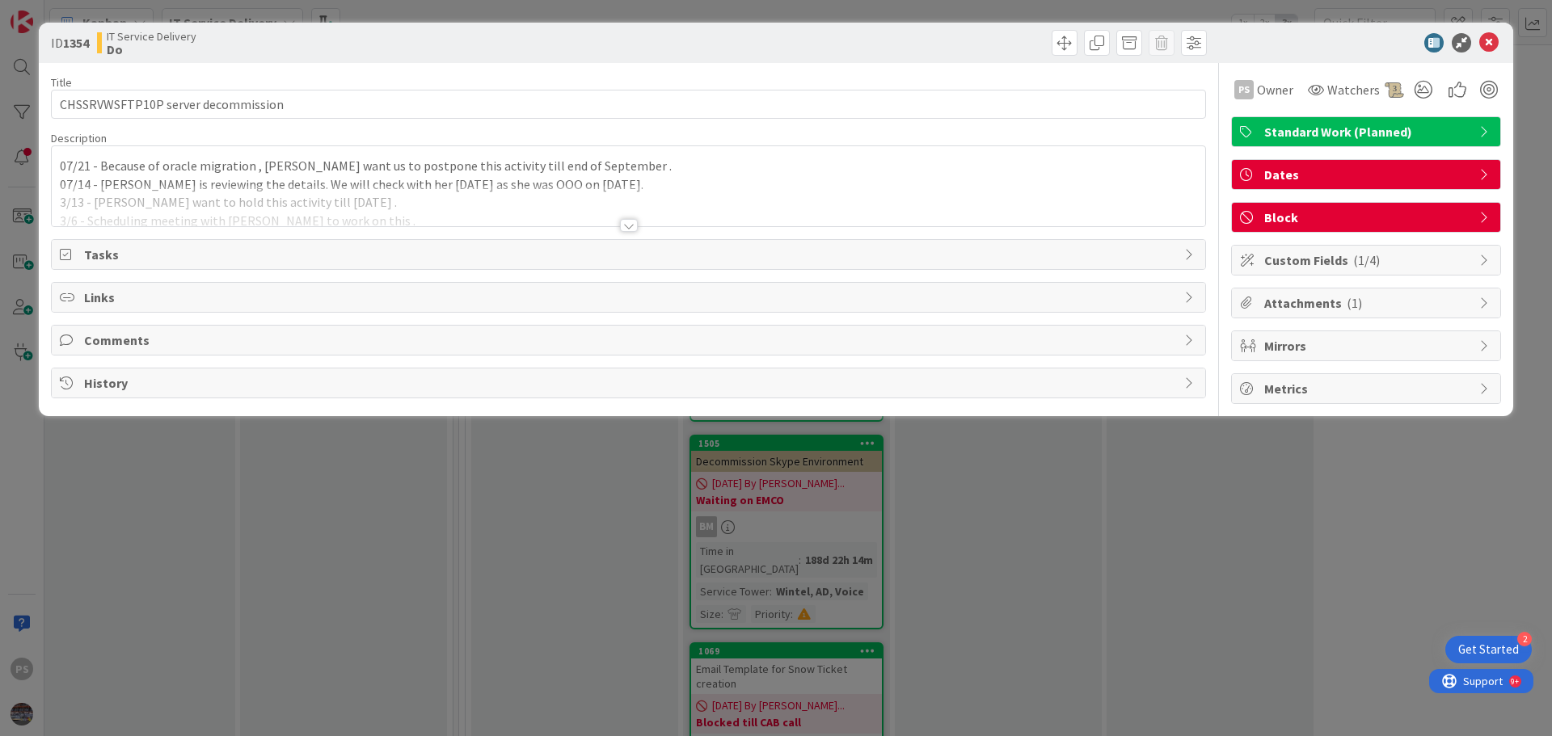
click at [124, 167] on div "07/21 - Because of oracle migration , [PERSON_NAME] want us to postpone this ac…" at bounding box center [628, 186] width 1153 height 80
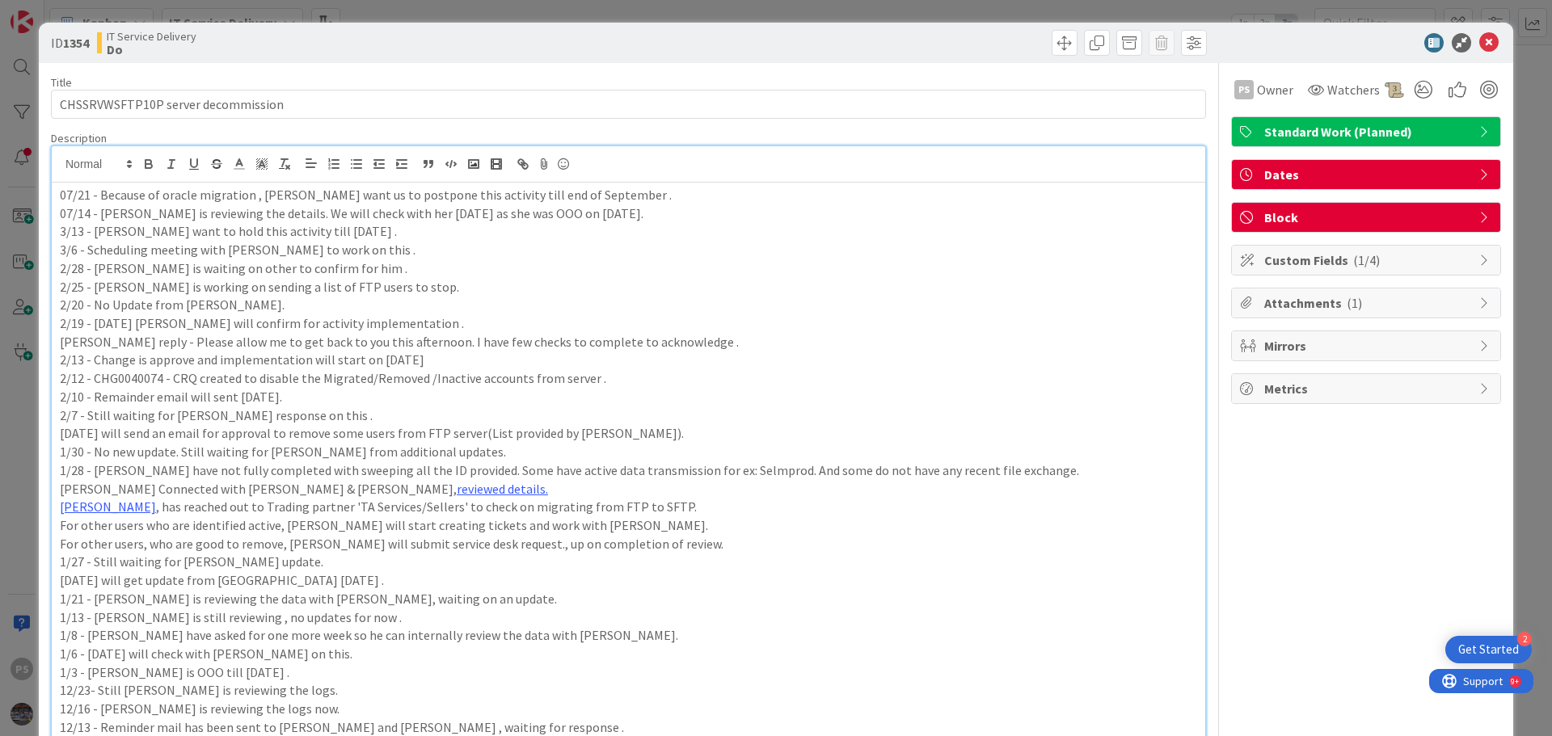
click at [308, 200] on p "07/21 - Because of oracle migration , [PERSON_NAME] want us to postpone this ac…" at bounding box center [628, 195] width 1137 height 19
click at [406, 199] on p "07/21 - Because of oracle migration , [PERSON_NAME] want us to postpone this ac…" at bounding box center [628, 195] width 1137 height 19
click at [525, 197] on p "07/21 - Because of oracle migration , [PERSON_NAME] want us to postpone this ac…" at bounding box center [628, 195] width 1137 height 19
click at [597, 197] on p "07/21 - Because of oracle migration , [PERSON_NAME] want us to postpone this ac…" at bounding box center [628, 195] width 1137 height 19
click at [1479, 41] on icon at bounding box center [1488, 42] width 19 height 19
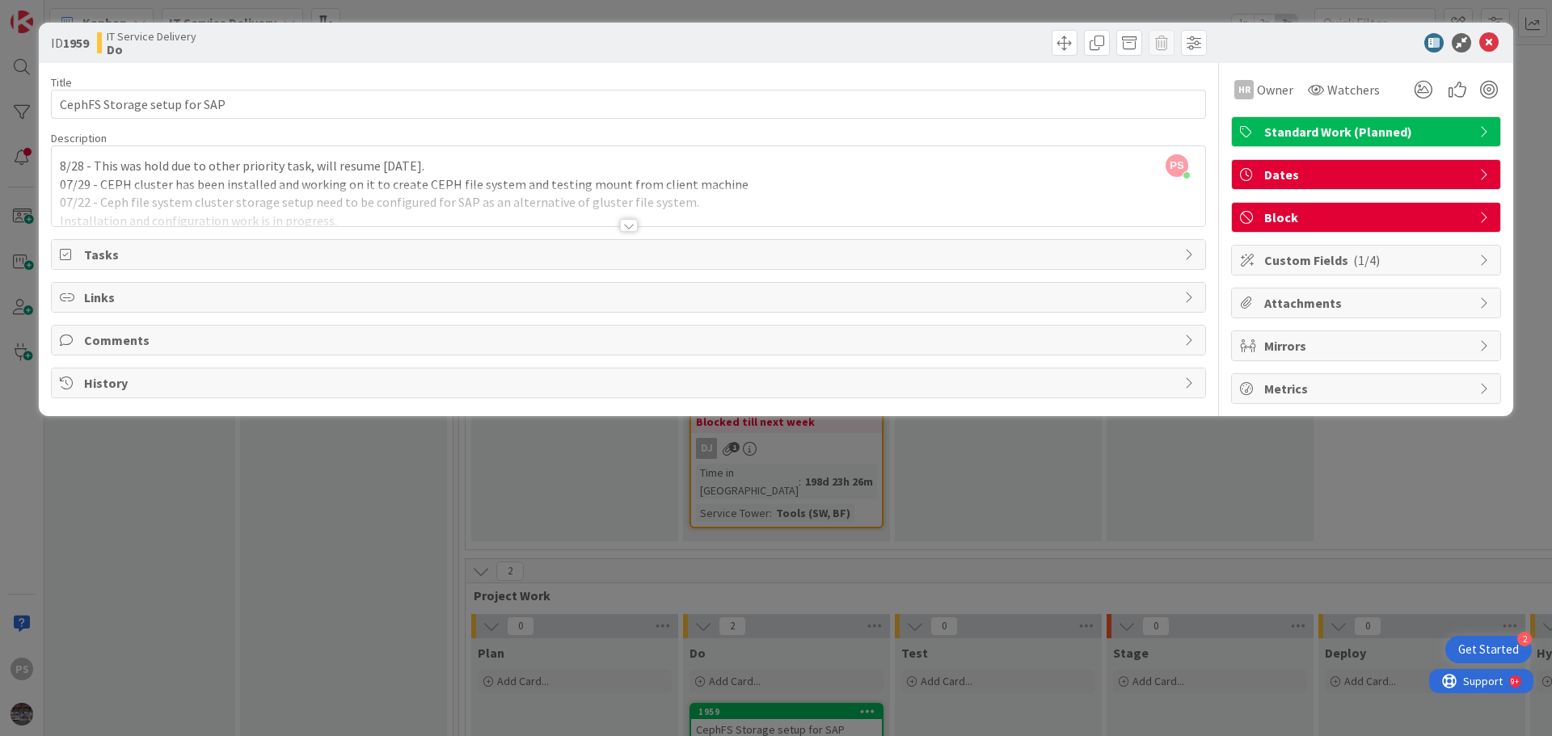
click at [1045, 380] on span "History" at bounding box center [630, 382] width 1092 height 19
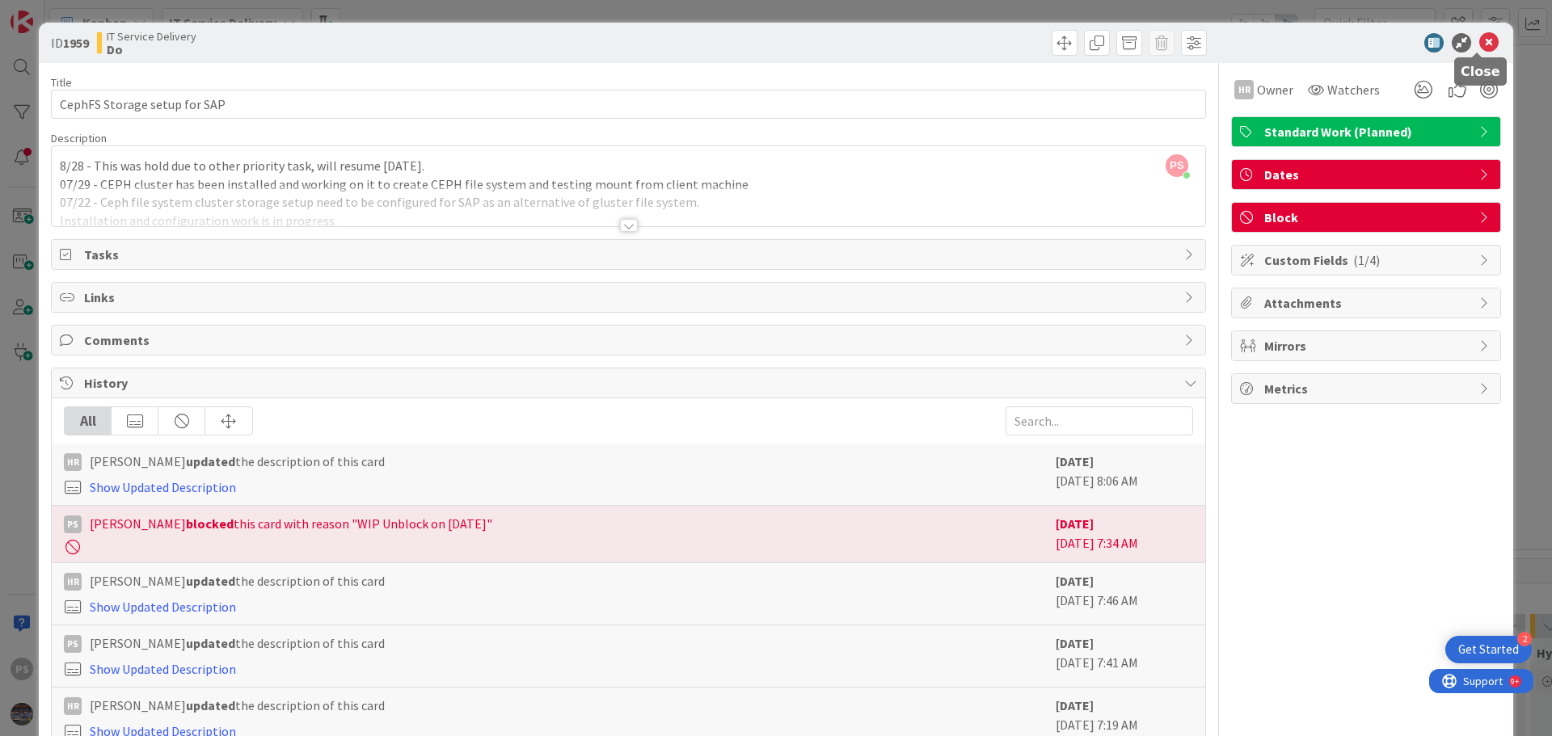
click at [1479, 48] on icon at bounding box center [1488, 42] width 19 height 19
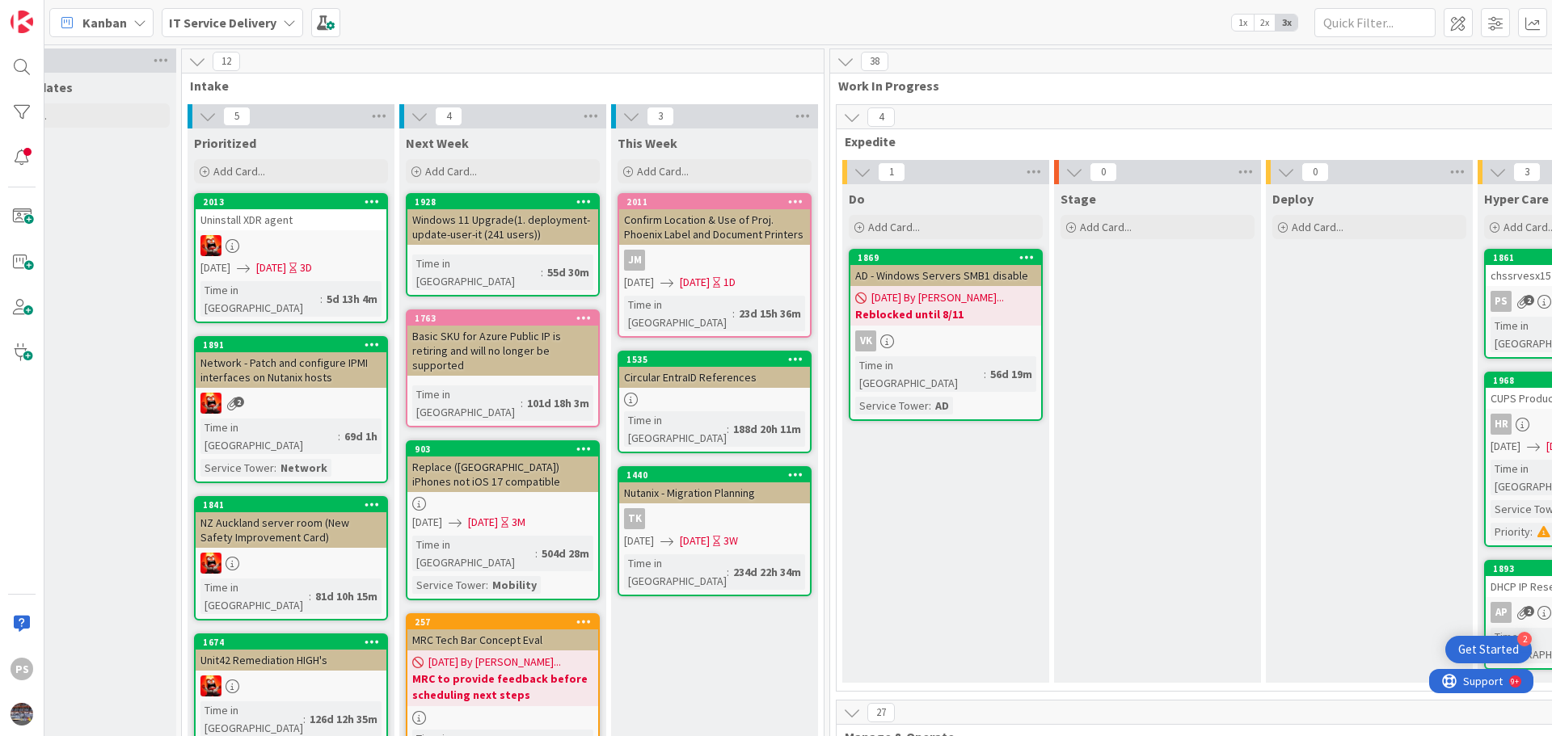
scroll to position [0, 286]
